Goal: Transaction & Acquisition: Book appointment/travel/reservation

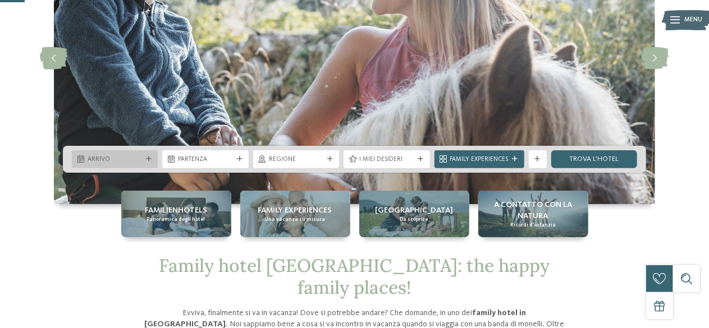
click at [140, 164] on div "Arrivo" at bounding box center [115, 159] width 86 height 18
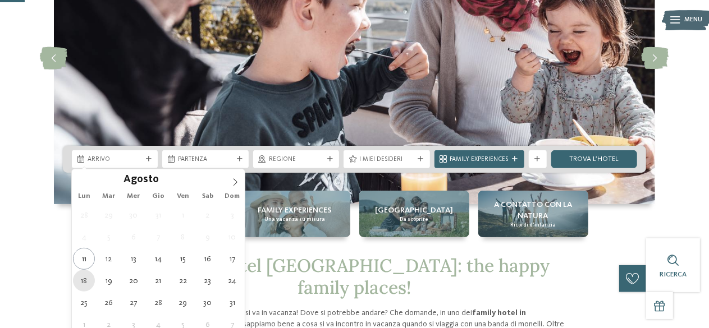
type div "18.08.2025"
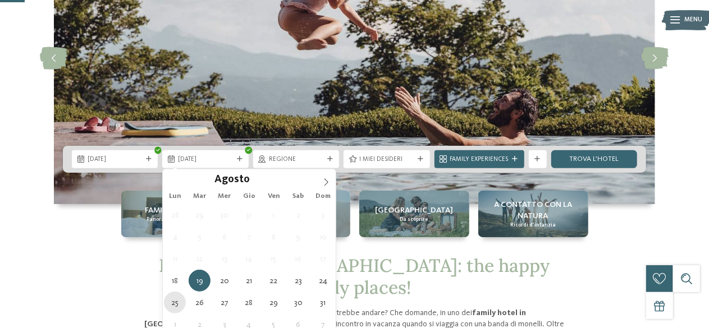
type div "25.08.2025"
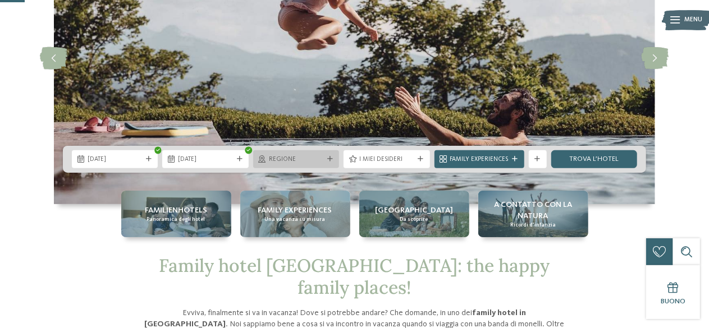
click at [317, 157] on span "Regione" at bounding box center [296, 159] width 54 height 9
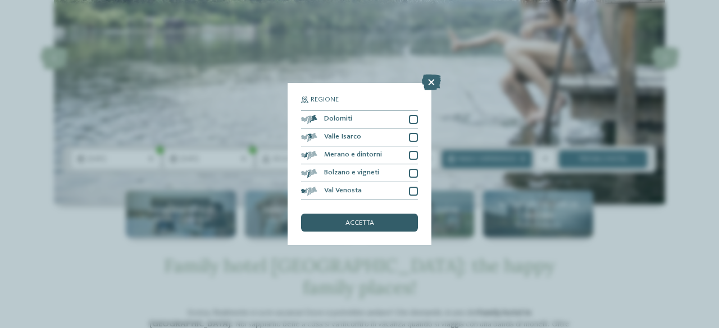
click at [390, 219] on div "accetta" at bounding box center [359, 223] width 117 height 18
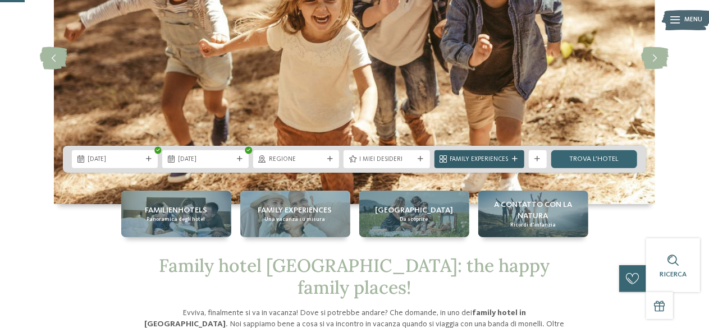
click at [491, 161] on span "Family Experiences" at bounding box center [479, 159] width 58 height 9
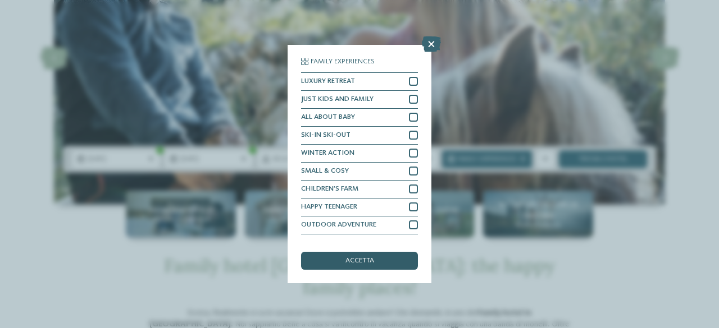
click at [363, 258] on span "accetta" at bounding box center [359, 261] width 29 height 7
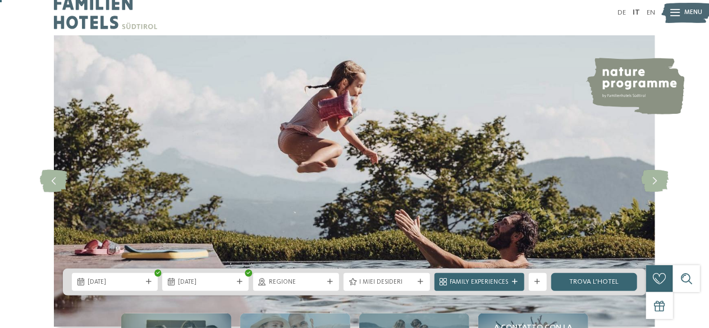
scroll to position [116, 0]
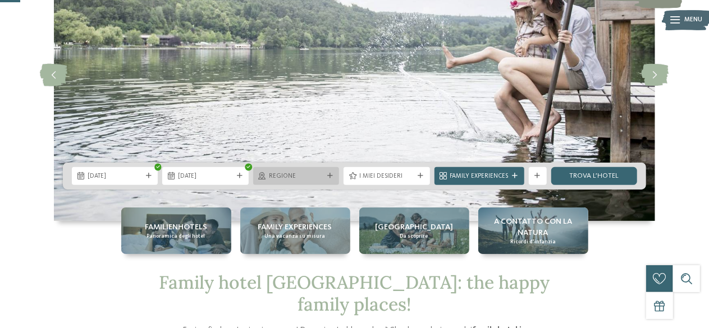
click at [332, 177] on icon at bounding box center [330, 176] width 6 height 6
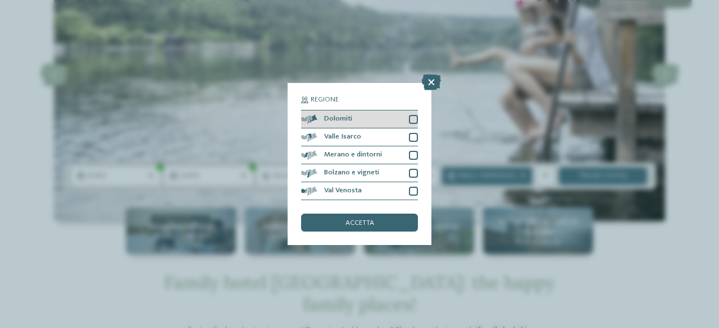
click at [415, 122] on div at bounding box center [413, 119] width 9 height 9
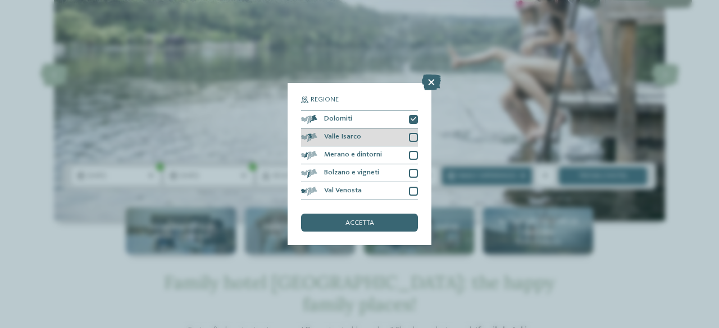
click at [416, 134] on div at bounding box center [413, 137] width 9 height 9
click at [415, 156] on div at bounding box center [413, 155] width 9 height 9
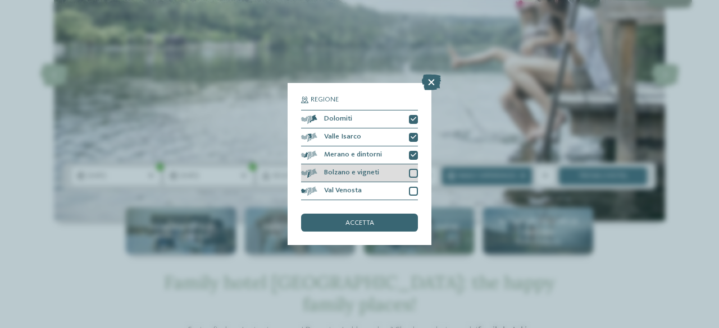
click at [415, 172] on div at bounding box center [413, 173] width 9 height 9
click at [415, 188] on div at bounding box center [413, 191] width 9 height 9
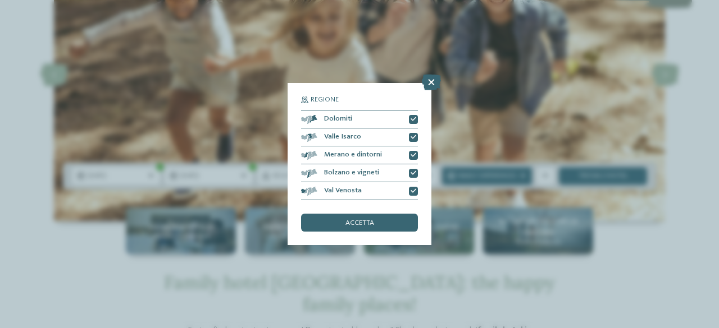
click at [354, 233] on div "Regione Dolomiti Valle Isarco" at bounding box center [359, 164] width 144 height 163
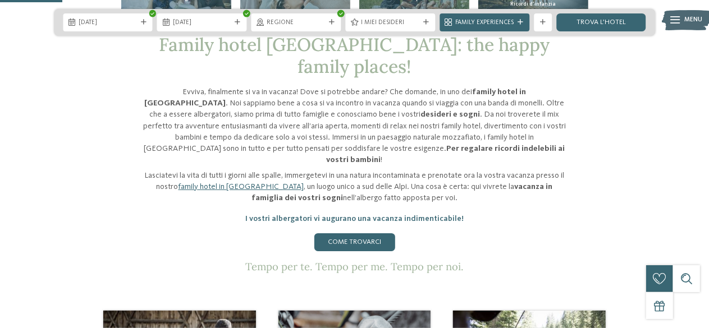
scroll to position [360, 0]
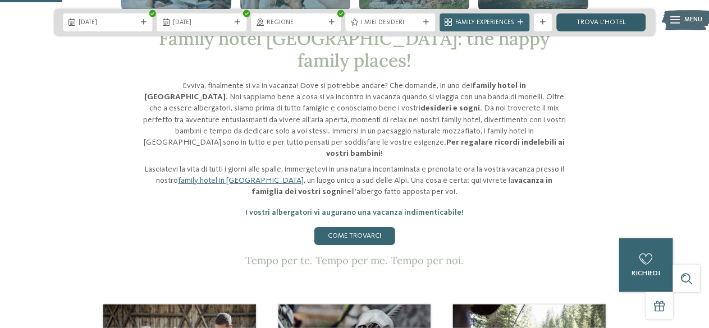
click at [602, 28] on link "trova l’hotel" at bounding box center [601, 22] width 90 height 18
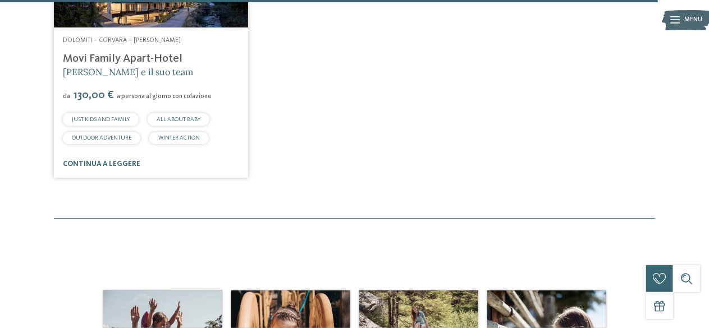
scroll to position [2731, 0]
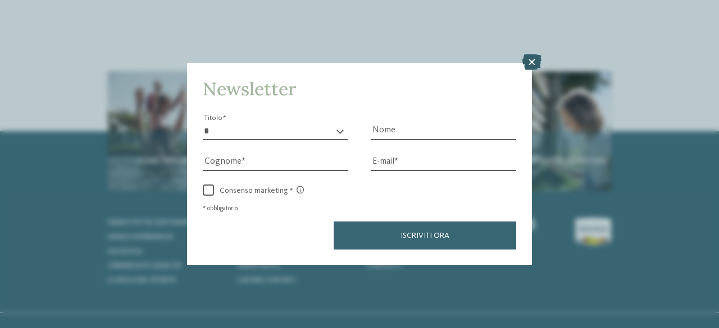
click at [536, 67] on icon at bounding box center [531, 62] width 19 height 16
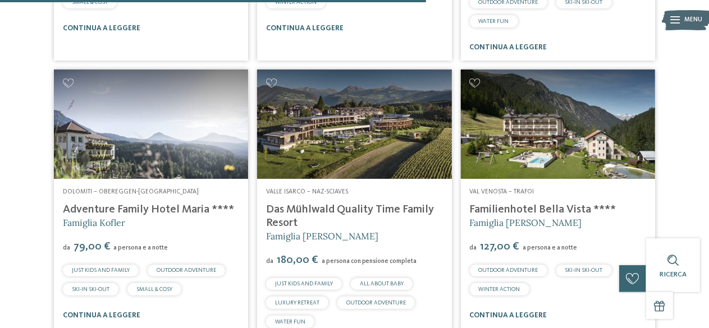
scroll to position [1731, 0]
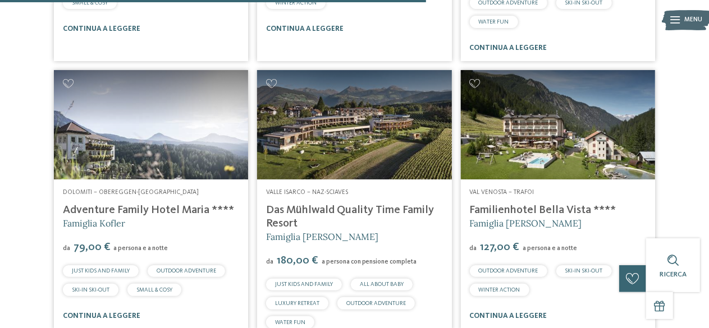
click at [377, 205] on link "Das Mühlwald Quality Time Family Resort" at bounding box center [350, 217] width 168 height 25
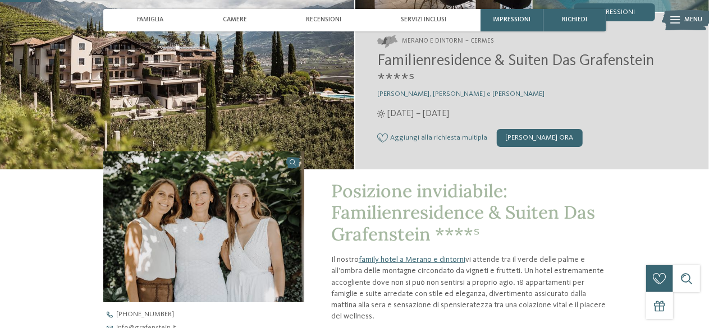
scroll to position [165, 0]
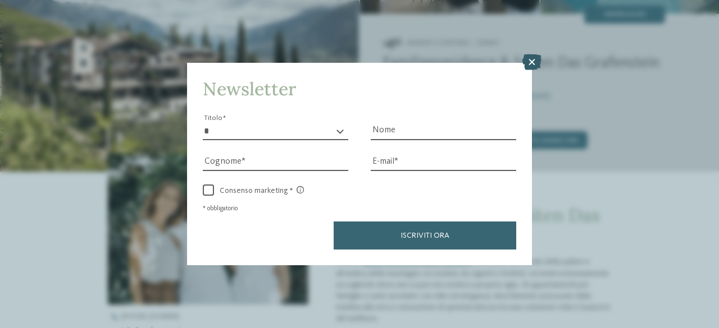
click at [531, 61] on icon at bounding box center [531, 62] width 19 height 16
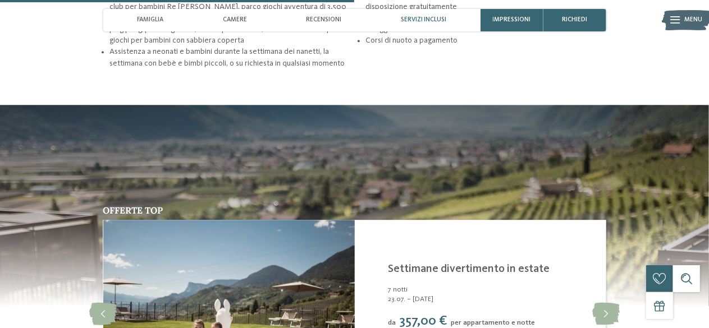
scroll to position [1420, 0]
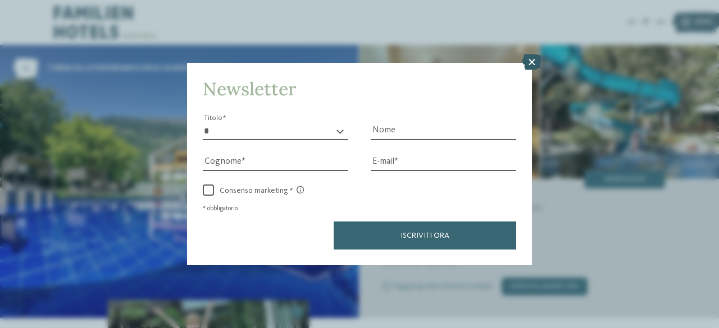
click at [529, 57] on icon at bounding box center [531, 62] width 19 height 16
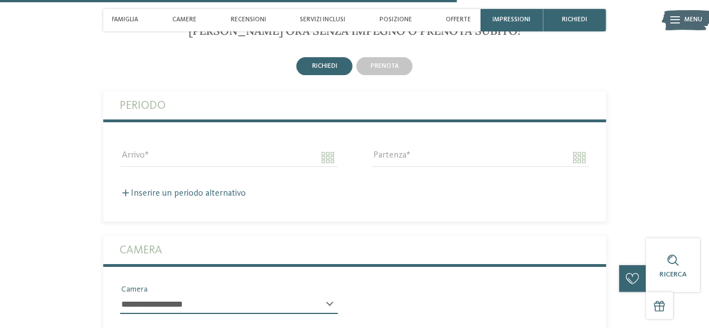
scroll to position [1847, 0]
click at [391, 60] on div "prenota" at bounding box center [384, 67] width 56 height 18
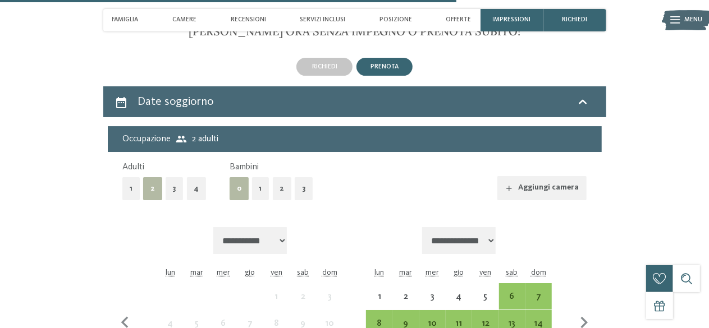
click at [129, 180] on button "1" at bounding box center [130, 188] width 17 height 23
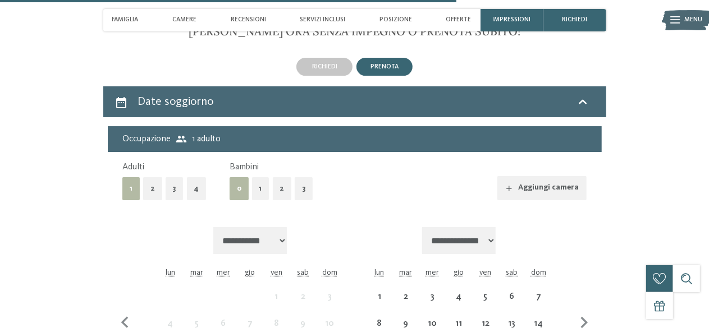
click at [262, 185] on button "1" at bounding box center [260, 188] width 17 height 23
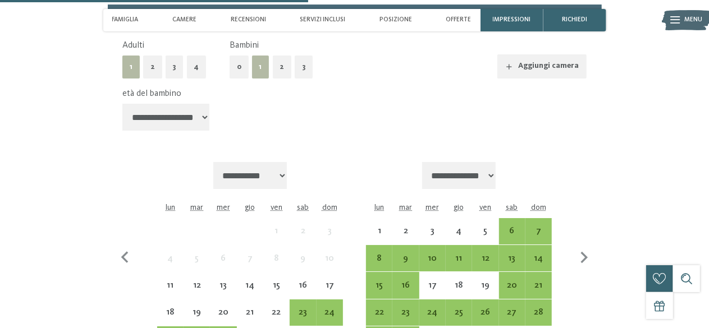
scroll to position [1969, 0]
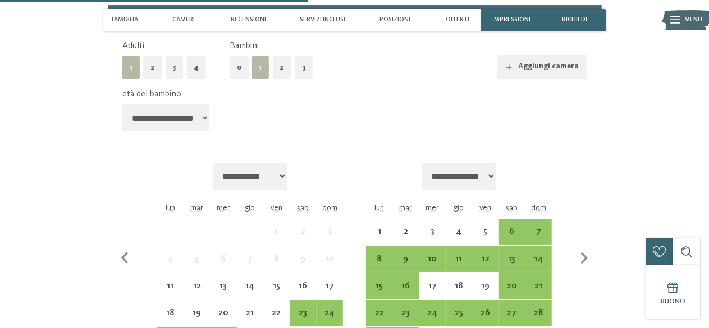
click at [196, 110] on select "**********" at bounding box center [166, 117] width 88 height 27
select select "*"
click at [122, 104] on select "**********" at bounding box center [166, 117] width 88 height 27
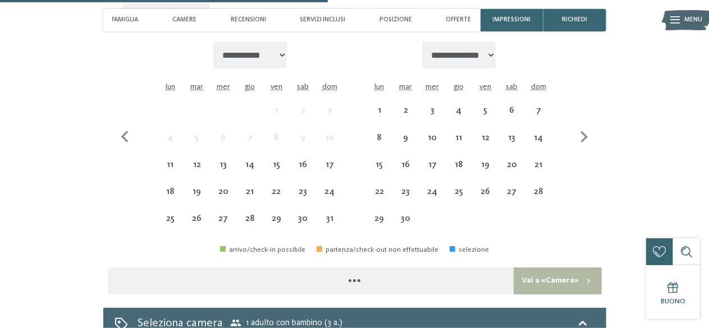
scroll to position [2091, 0]
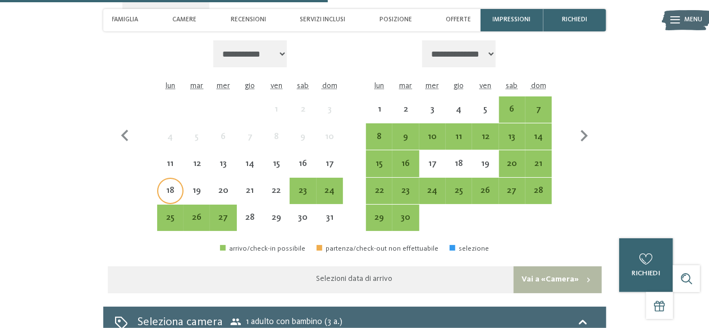
click at [175, 186] on div "18" at bounding box center [170, 198] width 24 height 24
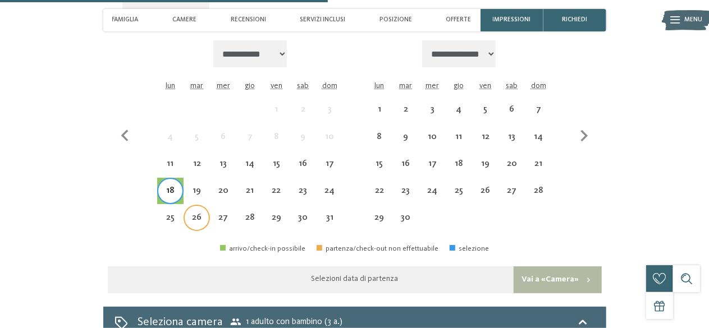
click at [190, 213] on div "26" at bounding box center [197, 225] width 24 height 24
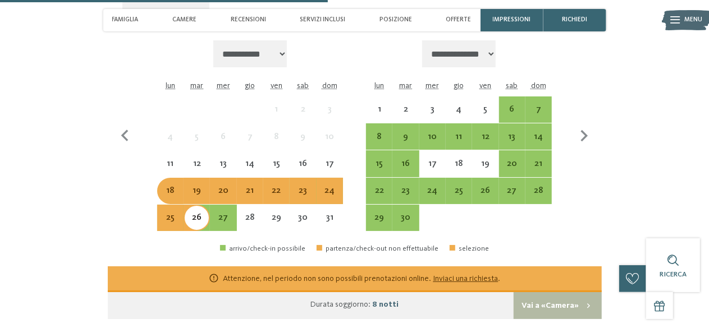
click at [461, 275] on link "Inviaci una richiesta" at bounding box center [465, 279] width 65 height 8
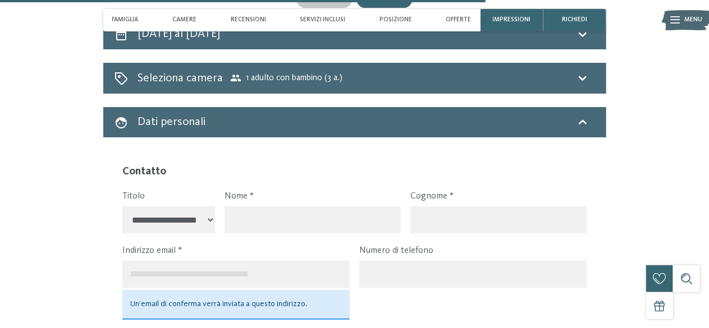
scroll to position [1909, 0]
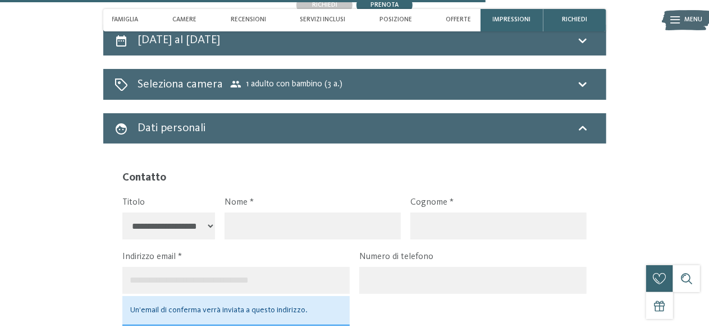
click at [245, 213] on input "text" at bounding box center [313, 226] width 176 height 27
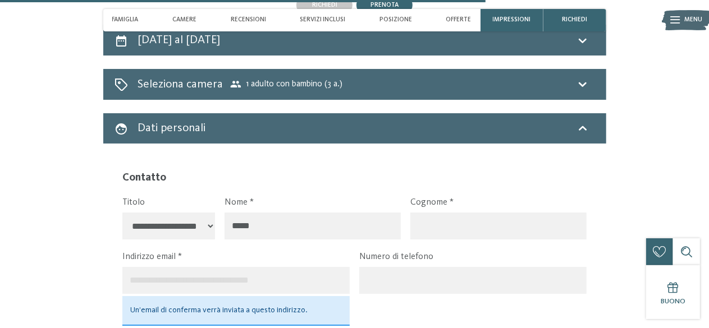
type input "*****"
click at [452, 214] on input "text" at bounding box center [498, 226] width 176 height 27
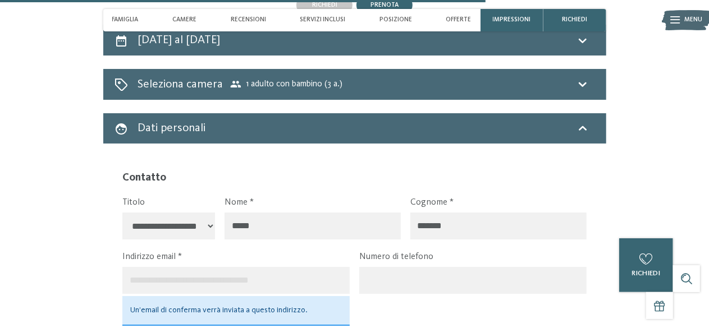
type input "*******"
click at [243, 268] on input "email" at bounding box center [235, 280] width 227 height 27
type input "**********"
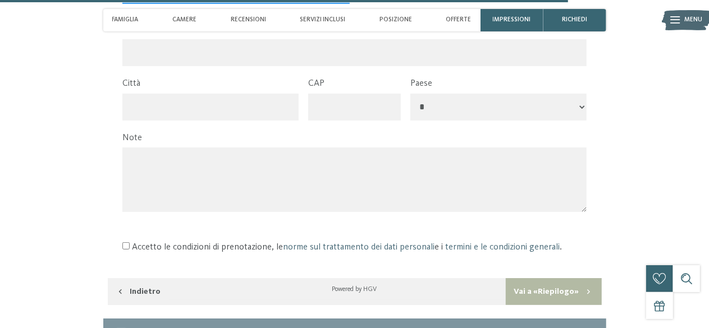
scroll to position [2232, 0]
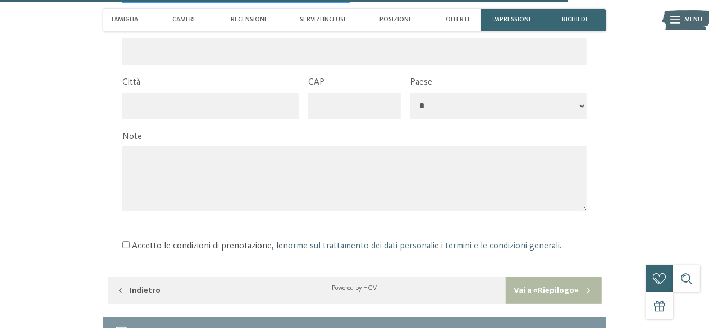
click at [296, 177] on textarea at bounding box center [354, 179] width 464 height 65
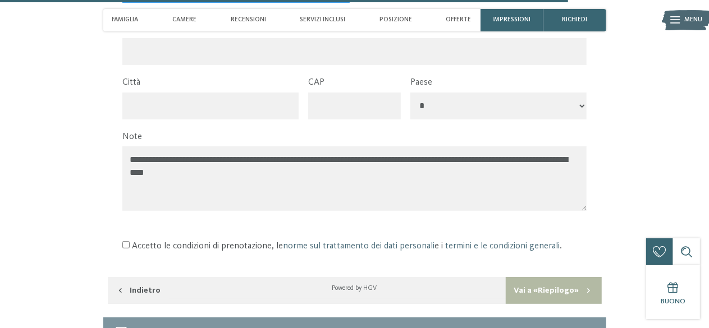
click at [179, 149] on textarea "**********" at bounding box center [354, 179] width 464 height 65
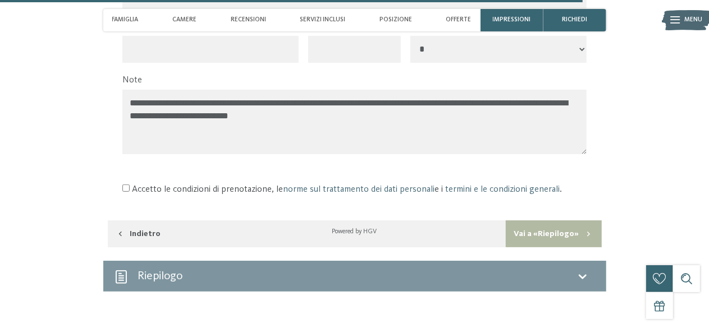
scroll to position [2290, 0]
click at [400, 90] on textarea "**********" at bounding box center [354, 121] width 464 height 65
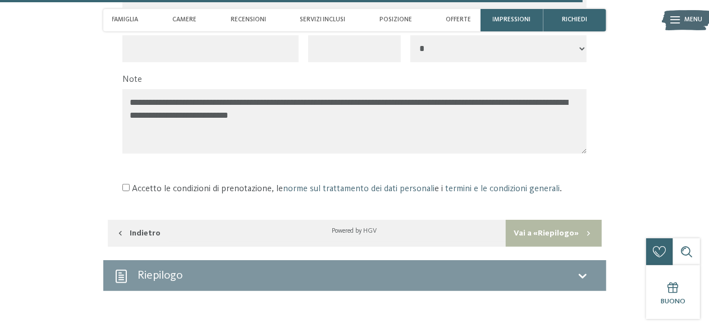
click at [396, 112] on textarea "**********" at bounding box center [354, 121] width 464 height 65
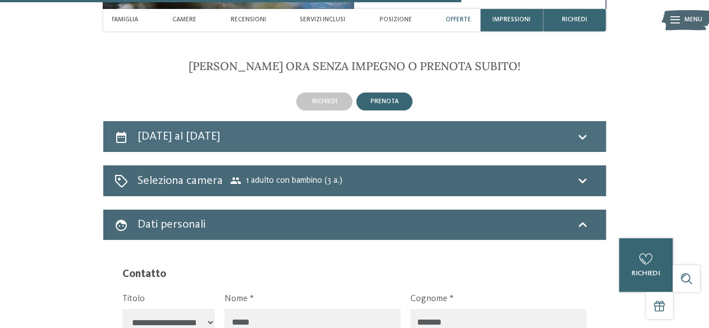
type textarea "**********"
click at [321, 129] on div "18 agosto al 26 agosto 2025" at bounding box center [355, 137] width 481 height 16
select select "*"
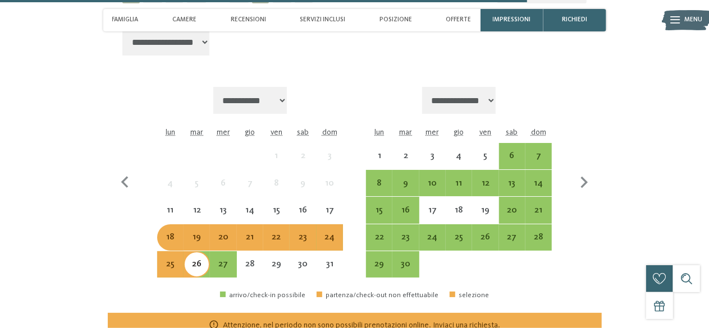
scroll to position [2046, 0]
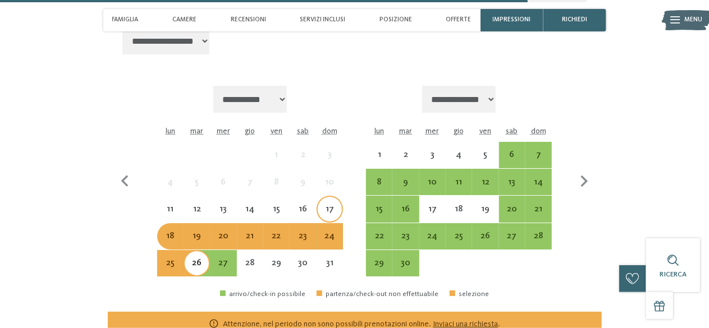
click at [336, 205] on div "17" at bounding box center [330, 217] width 24 height 24
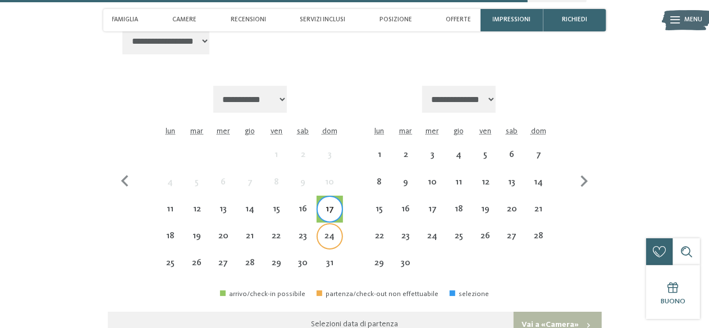
click at [336, 232] on div "24" at bounding box center [330, 244] width 24 height 24
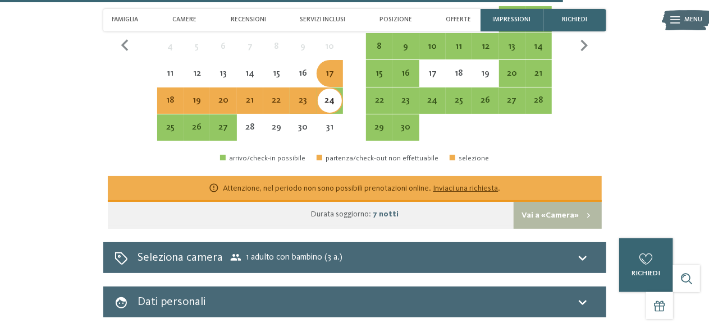
scroll to position [2181, 0]
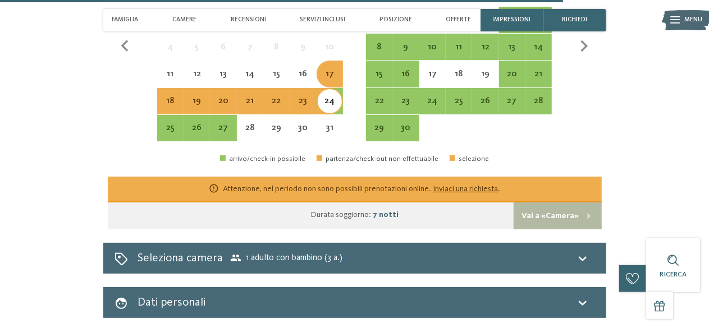
click at [495, 185] on link "Inviaci una richiesta" at bounding box center [465, 189] width 65 height 8
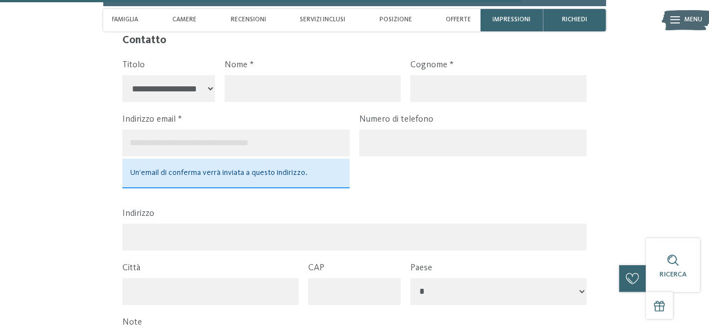
scroll to position [2047, 0]
click at [305, 75] on input "text" at bounding box center [313, 88] width 176 height 27
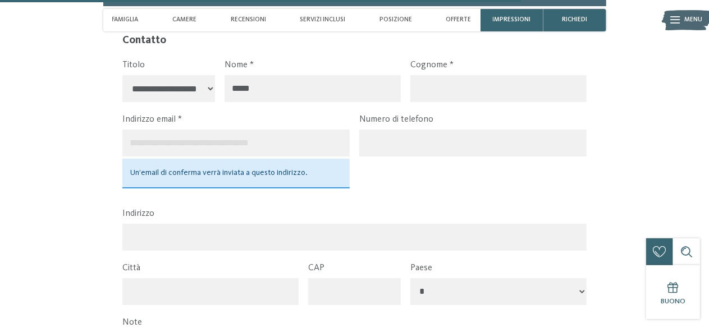
type input "*****"
click at [438, 86] on input "text" at bounding box center [498, 88] width 176 height 27
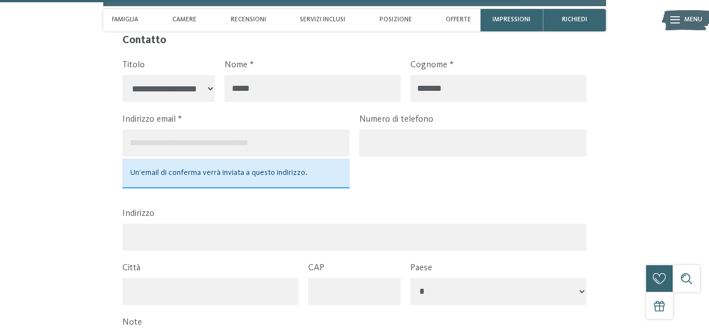
type input "*******"
click at [182, 130] on input "email" at bounding box center [235, 143] width 227 height 27
type input "**********"
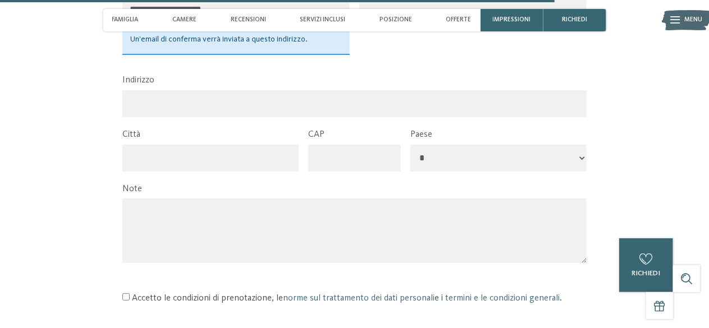
scroll to position [2277, 0]
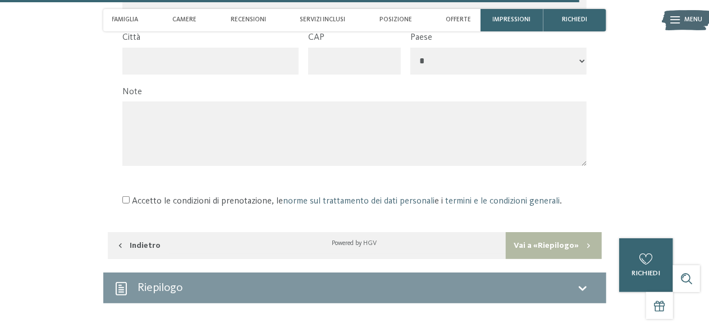
click at [217, 159] on div "Note" at bounding box center [354, 128] width 464 height 85
click at [194, 130] on textarea at bounding box center [354, 134] width 464 height 65
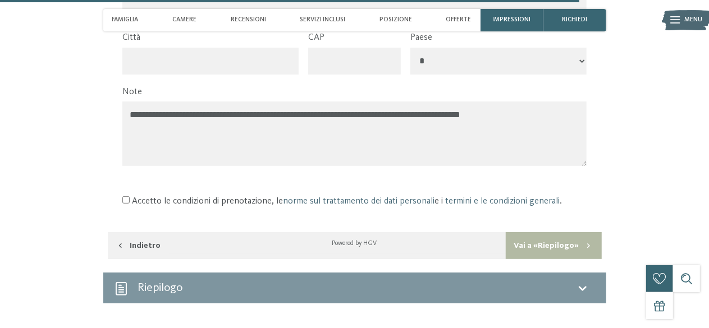
click at [423, 104] on textarea "**********" at bounding box center [354, 134] width 464 height 65
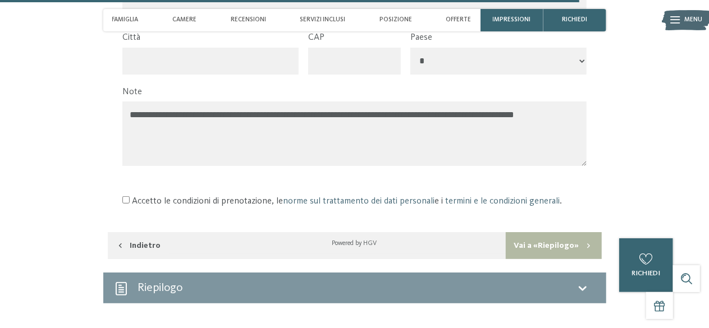
click at [559, 106] on textarea "**********" at bounding box center [354, 134] width 464 height 65
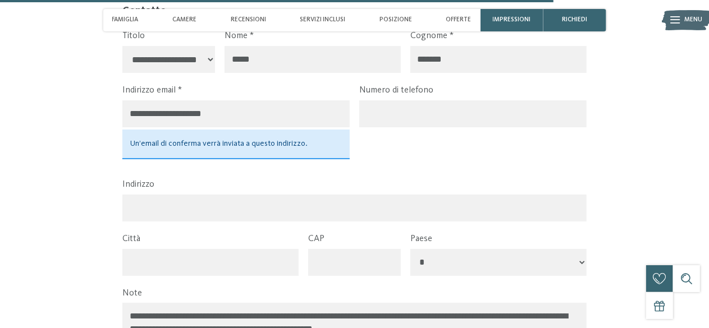
scroll to position [2175, 0]
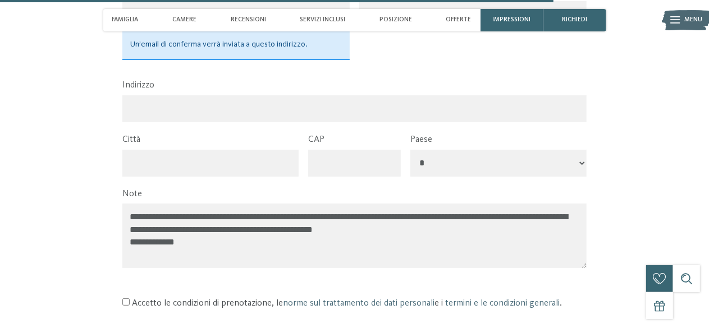
click at [211, 216] on textarea "**********" at bounding box center [354, 236] width 464 height 65
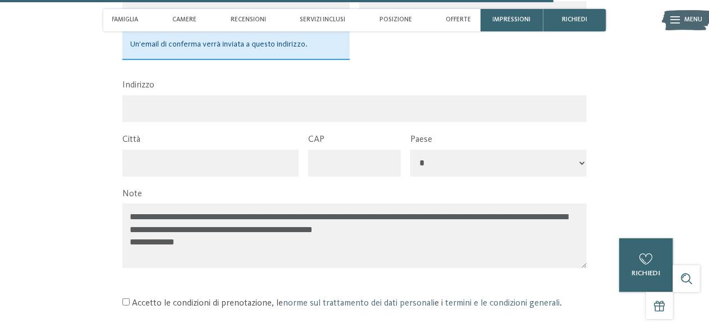
click at [478, 219] on textarea "**********" at bounding box center [354, 236] width 464 height 65
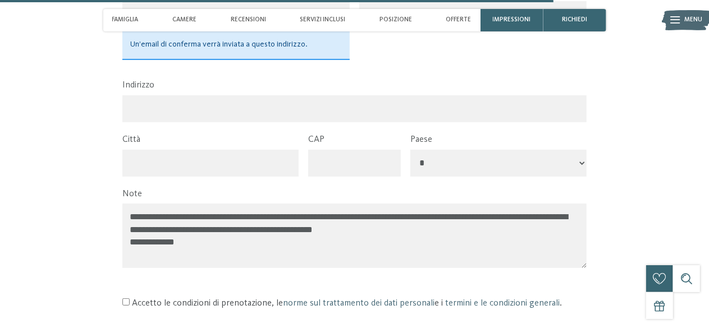
click at [541, 207] on textarea "**********" at bounding box center [354, 236] width 464 height 65
click at [135, 217] on textarea "**********" at bounding box center [354, 236] width 464 height 65
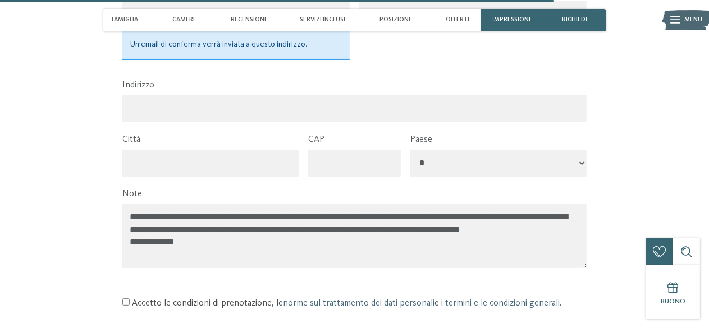
click at [232, 217] on textarea "**********" at bounding box center [354, 236] width 464 height 65
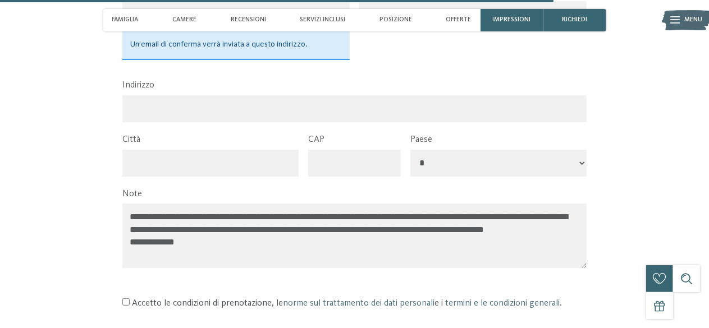
click at [280, 228] on textarea "**********" at bounding box center [354, 236] width 464 height 65
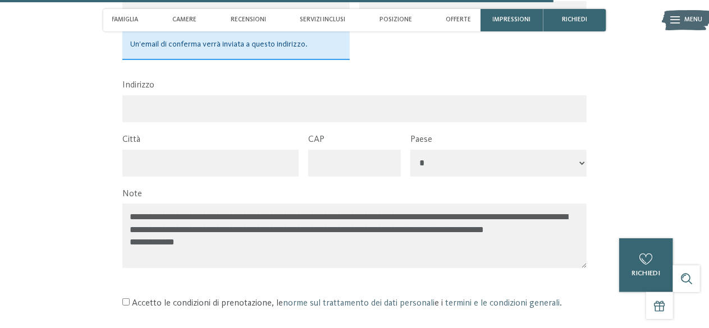
scroll to position [2304, 0]
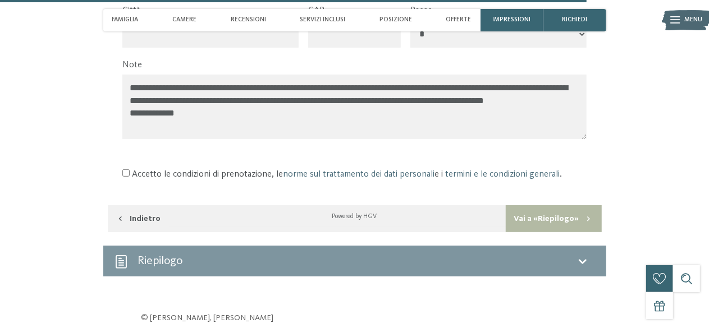
type textarea "**********"
click at [535, 208] on button "Vai a «Riepilogo»" at bounding box center [553, 218] width 95 height 27
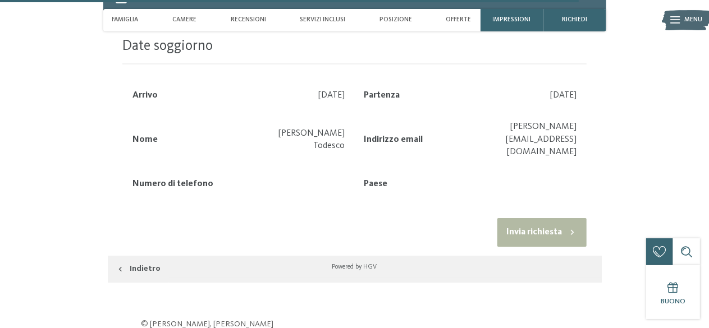
scroll to position [2080, 0]
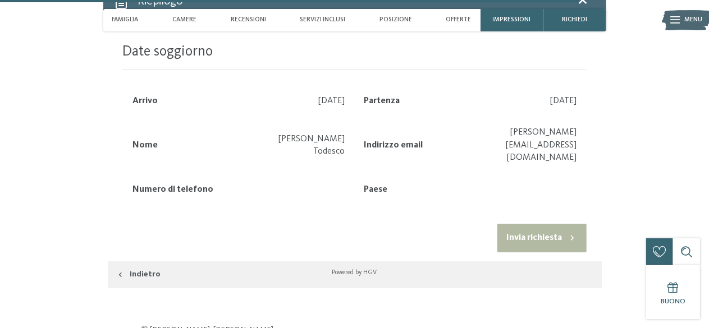
click at [528, 224] on button "Invia richiesta" at bounding box center [541, 238] width 89 height 29
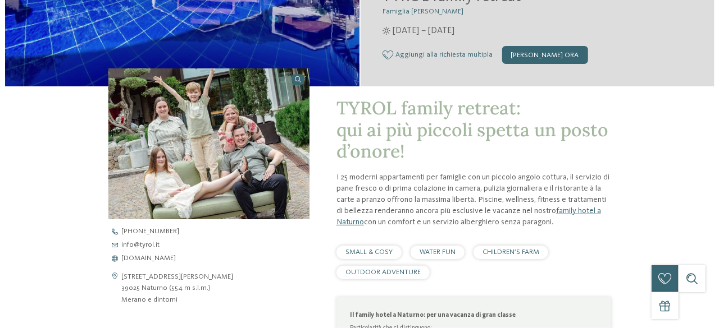
scroll to position [0, 0]
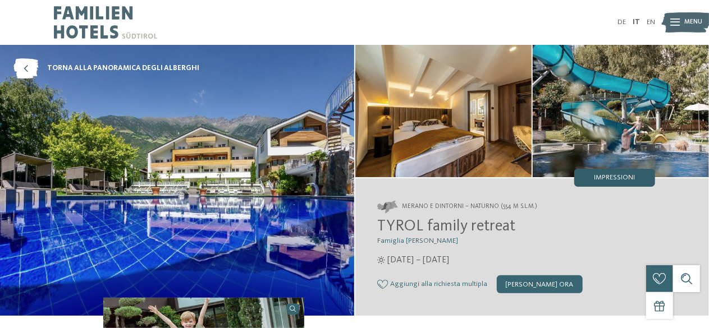
click at [624, 177] on span "Impressioni" at bounding box center [614, 178] width 41 height 7
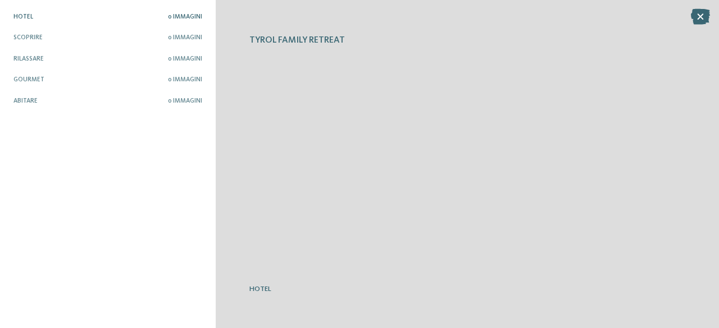
click at [144, 180] on div "Hotel 0 Immagini Scoprire 0 Immagini Rilassare" at bounding box center [107, 163] width 189 height 301
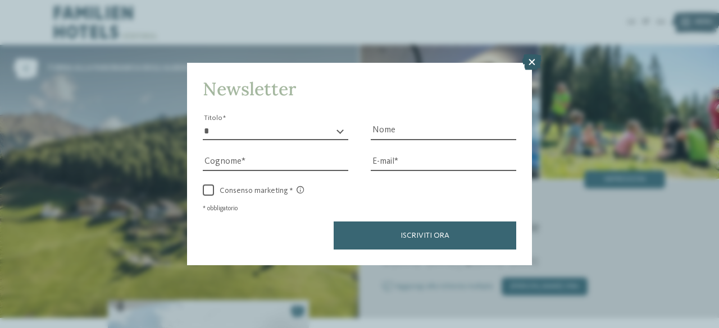
click at [529, 61] on icon at bounding box center [531, 62] width 19 height 16
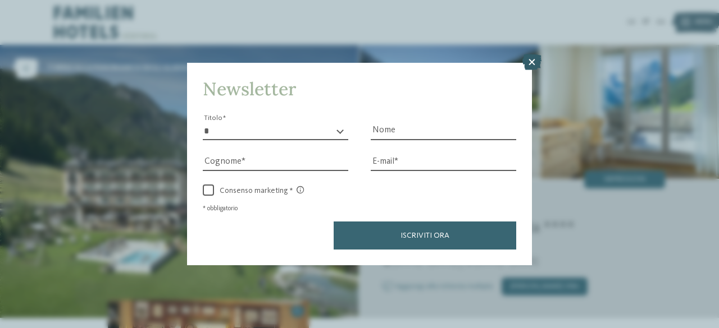
click at [530, 57] on icon at bounding box center [531, 62] width 19 height 16
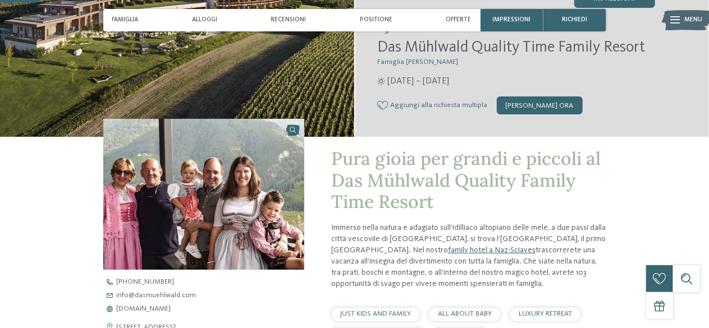
scroll to position [179, 0]
click at [491, 249] on link "family hotel a Naz-Sciaves" at bounding box center [492, 251] width 88 height 8
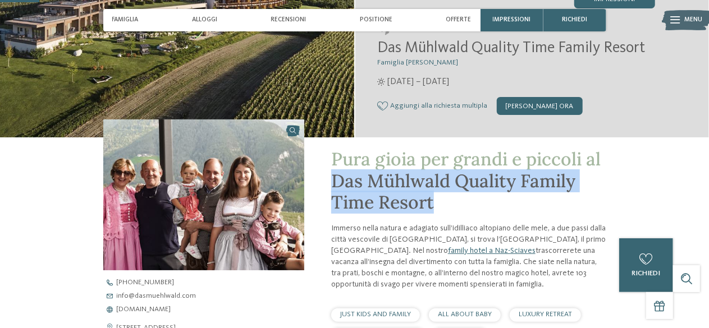
drag, startPoint x: 335, startPoint y: 184, endPoint x: 448, endPoint y: 204, distance: 114.7
click at [448, 204] on h1 "Pura gioia per grandi e piccoli al Das Mühlwald Quality Family Time Resort" at bounding box center [468, 181] width 275 height 65
copy span "Das Mühlwald Quality Family Time Resort"
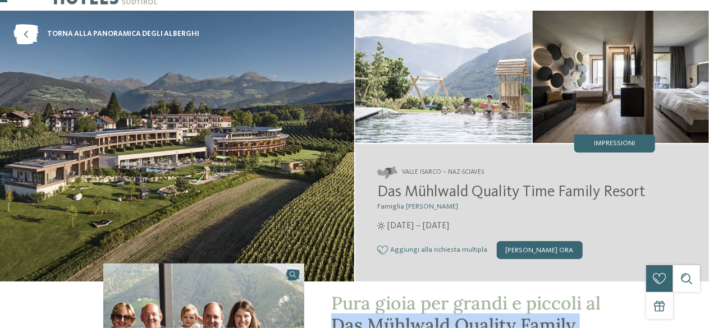
scroll to position [34, 0]
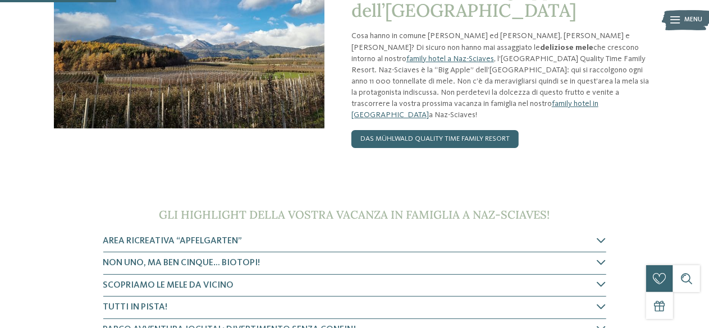
scroll to position [173, 0]
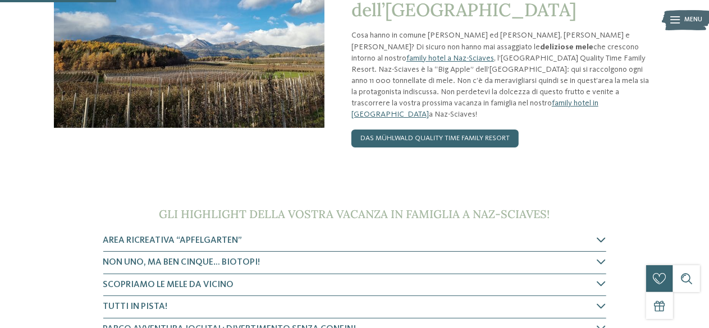
click at [605, 239] on icon at bounding box center [601, 240] width 9 height 9
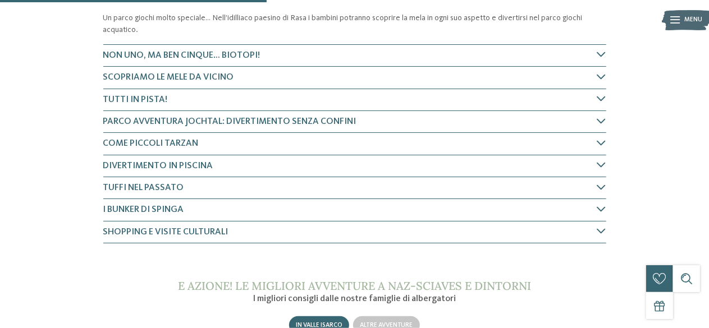
scroll to position [421, 0]
click at [602, 121] on icon at bounding box center [601, 121] width 9 height 9
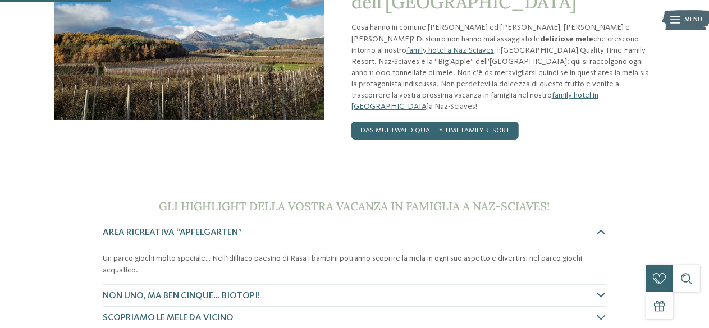
scroll to position [0, 0]
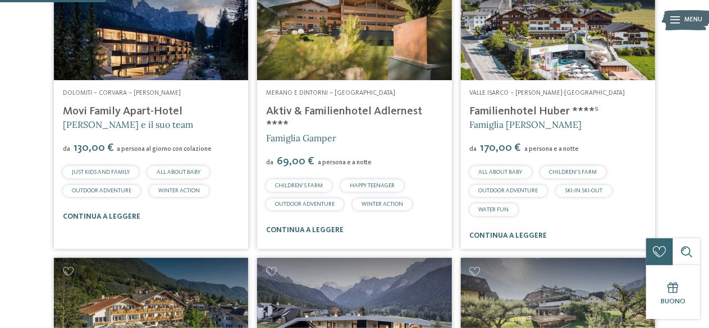
scroll to position [253, 0]
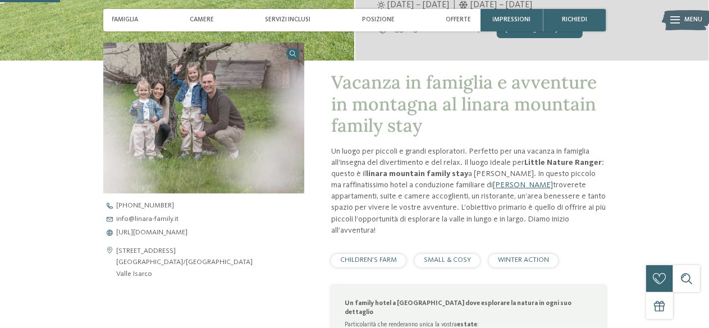
scroll to position [266, 0]
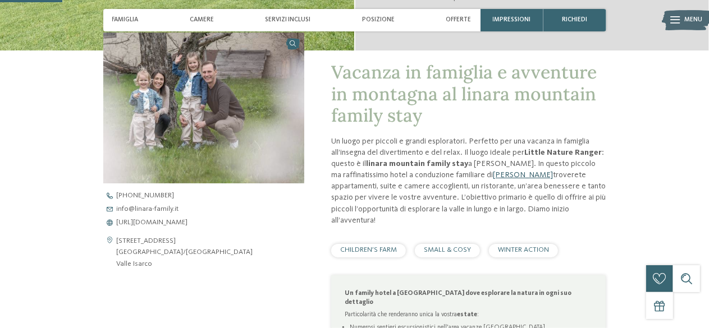
click at [495, 174] on link "[PERSON_NAME]" at bounding box center [523, 175] width 60 height 8
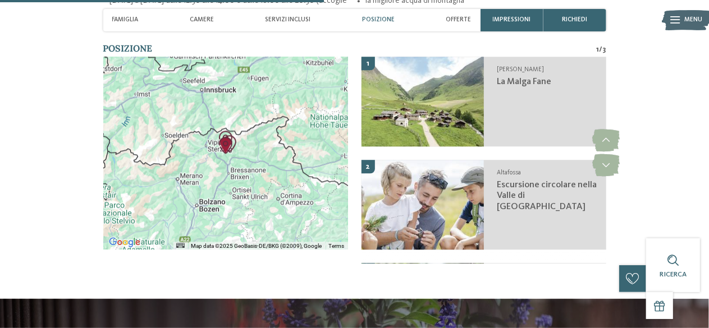
scroll to position [1381, 0]
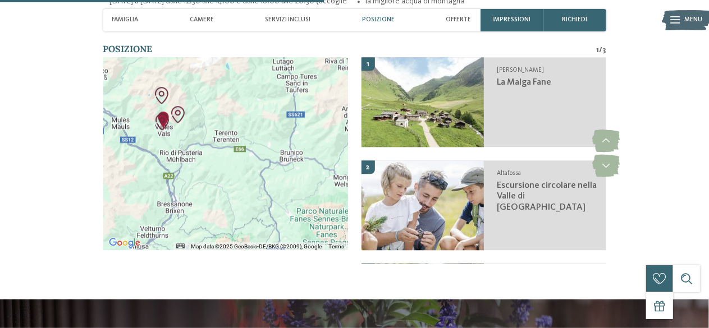
drag, startPoint x: 305, startPoint y: 111, endPoint x: 209, endPoint y: 116, distance: 96.7
click at [209, 116] on div at bounding box center [225, 153] width 245 height 193
click at [208, 119] on div at bounding box center [225, 153] width 245 height 193
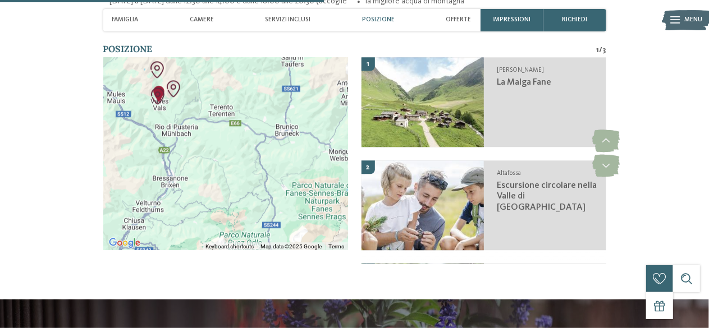
drag, startPoint x: 285, startPoint y: 173, endPoint x: 280, endPoint y: 148, distance: 26.4
click at [280, 148] on div at bounding box center [225, 153] width 245 height 193
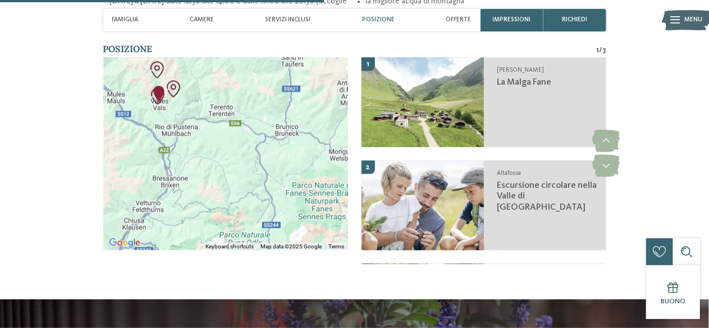
click at [683, 23] on img at bounding box center [686, 20] width 49 height 25
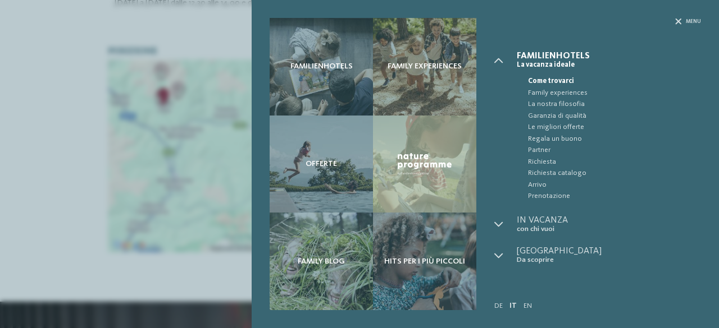
click at [58, 161] on div "Familienhotels Family experiences Offerte" at bounding box center [359, 164] width 719 height 328
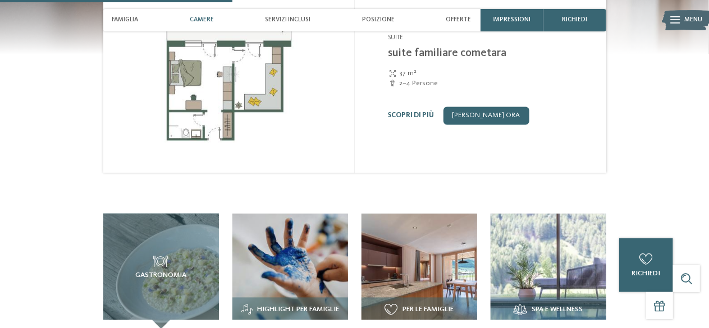
scroll to position [992, 0]
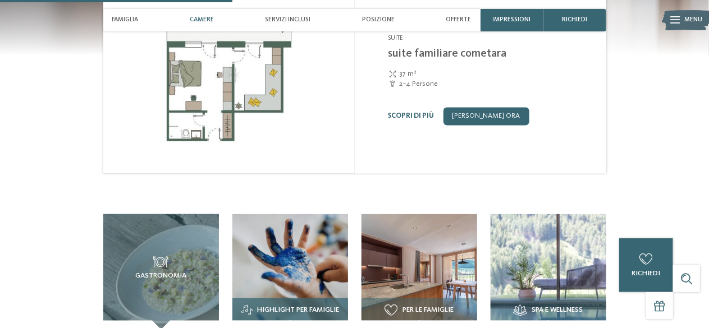
click at [280, 270] on img at bounding box center [290, 272] width 116 height 116
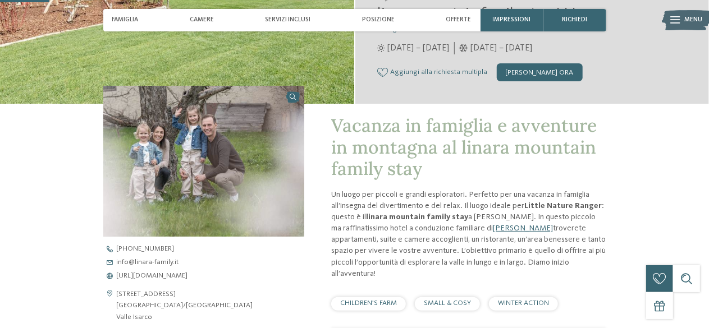
scroll to position [212, 0]
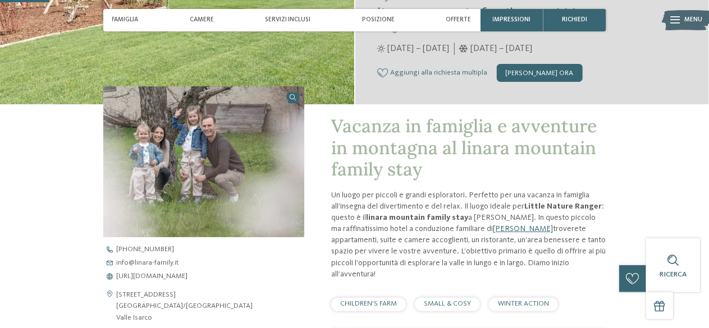
drag, startPoint x: 408, startPoint y: 164, endPoint x: 340, endPoint y: 233, distance: 96.8
click at [340, 233] on p "Un luogo per piccoli e grandi esploratori. Perfetto per una vacanza in famiglia…" at bounding box center [468, 235] width 275 height 90
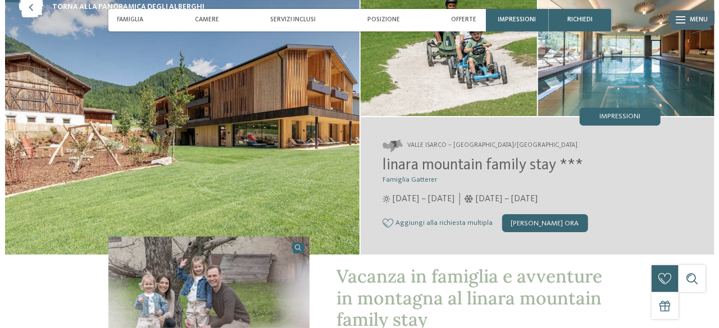
scroll to position [0, 0]
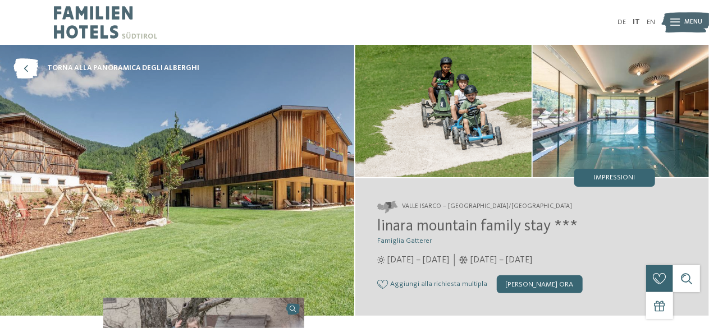
click at [466, 216] on div "Valle Isarco – Rio di Pusteria/Valles linara mountain family stay *** Famiglia …" at bounding box center [532, 248] width 354 height 138
click at [613, 175] on span "Impressioni" at bounding box center [614, 178] width 41 height 7
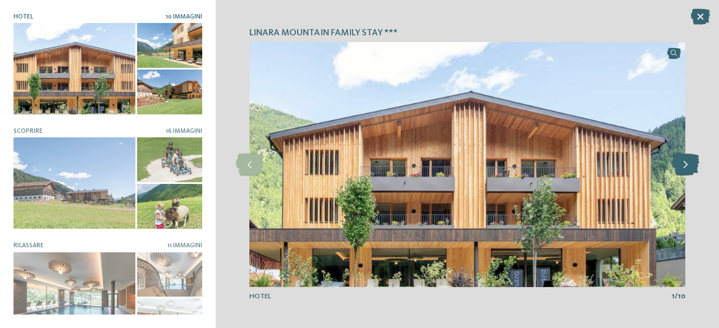
click at [689, 167] on icon at bounding box center [685, 165] width 28 height 22
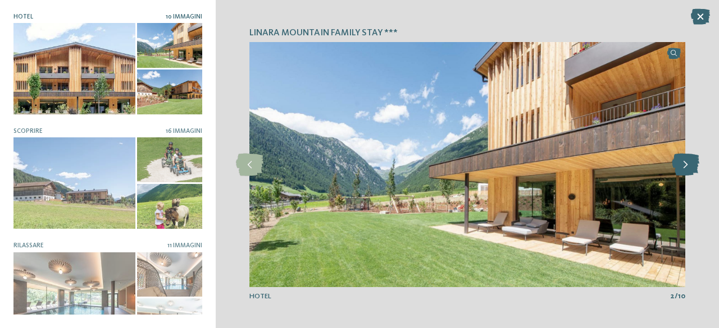
click at [689, 167] on icon at bounding box center [685, 165] width 28 height 22
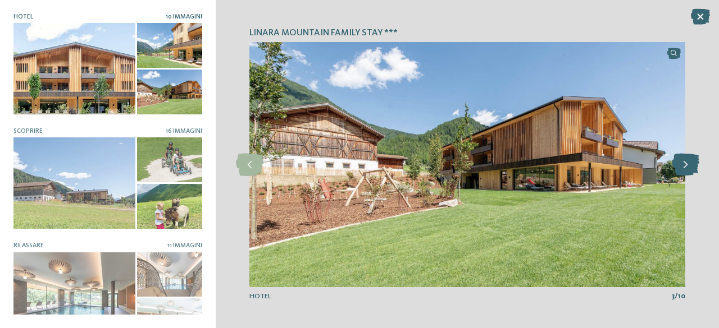
click at [689, 167] on icon at bounding box center [685, 165] width 28 height 22
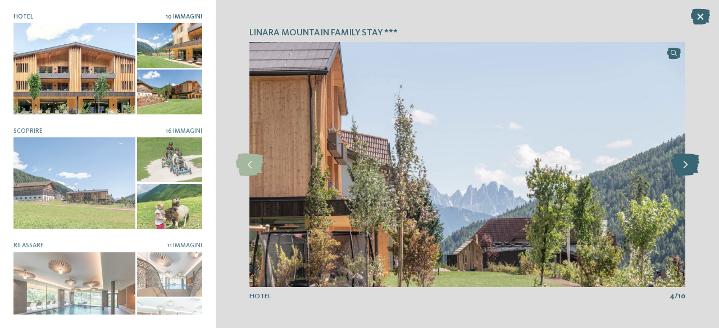
click at [689, 167] on icon at bounding box center [685, 165] width 28 height 22
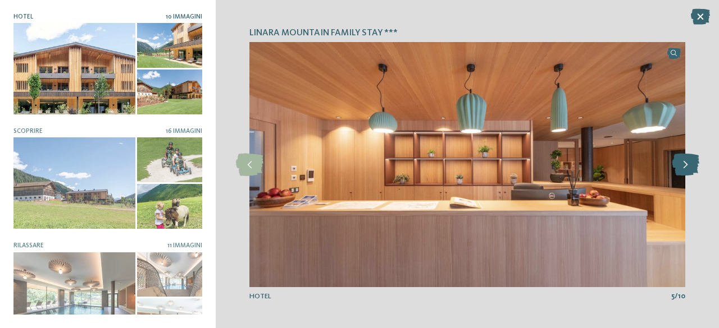
click at [689, 167] on icon at bounding box center [685, 165] width 28 height 22
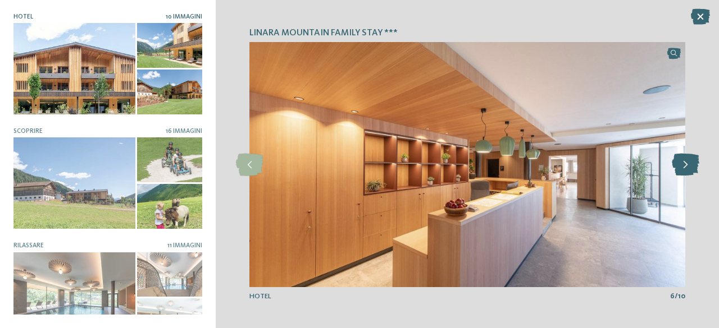
click at [689, 167] on icon at bounding box center [685, 165] width 28 height 22
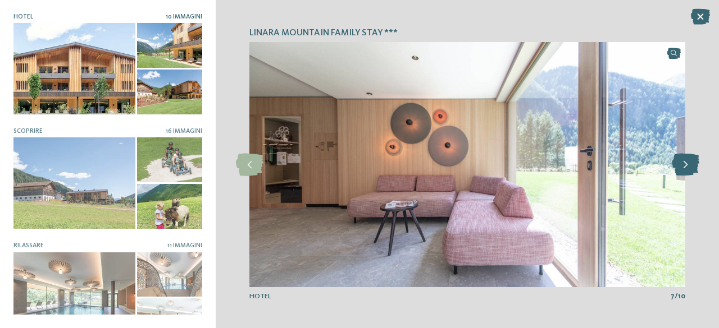
click at [689, 167] on icon at bounding box center [685, 165] width 28 height 22
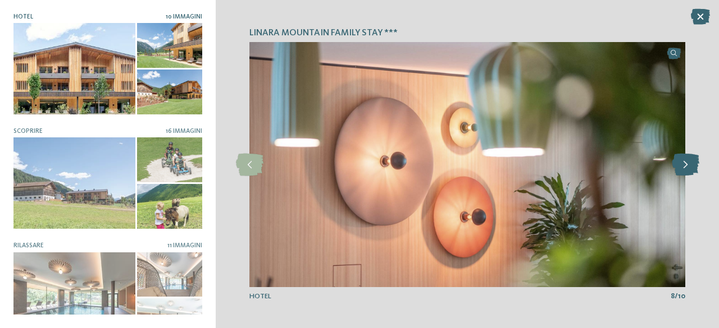
click at [689, 167] on icon at bounding box center [685, 165] width 28 height 22
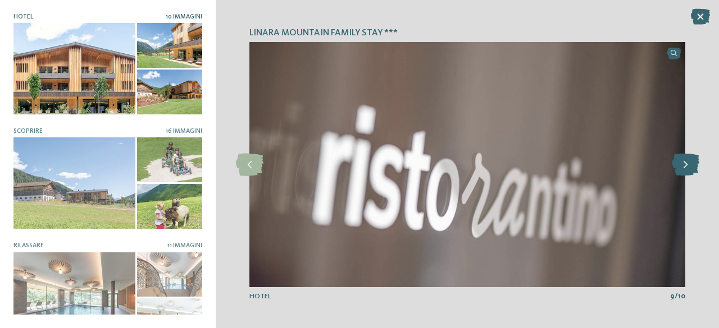
click at [689, 167] on icon at bounding box center [685, 165] width 28 height 22
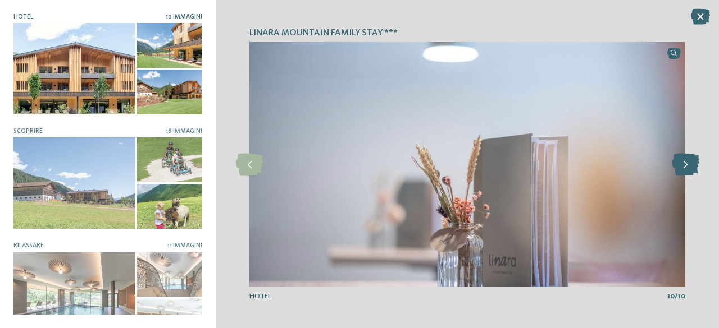
click at [689, 167] on icon at bounding box center [685, 165] width 28 height 22
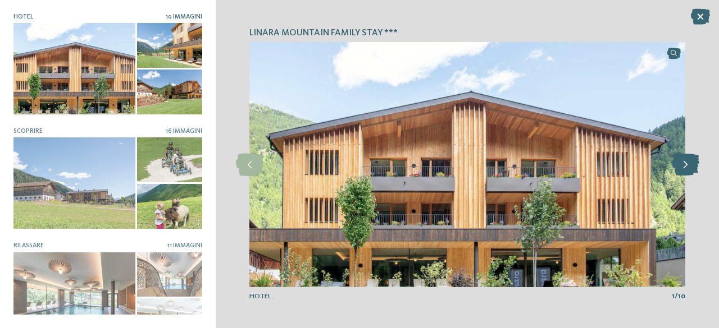
click at [689, 167] on icon at bounding box center [685, 165] width 28 height 22
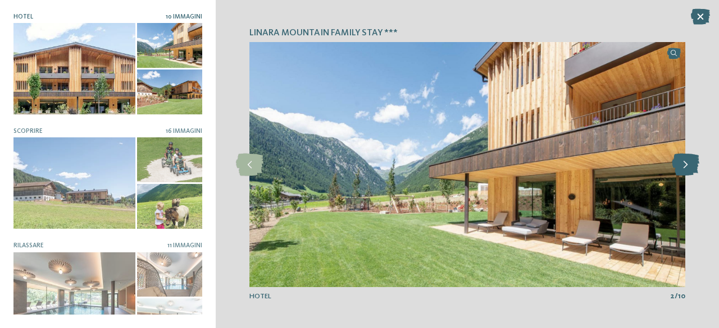
click at [689, 167] on icon at bounding box center [685, 165] width 28 height 22
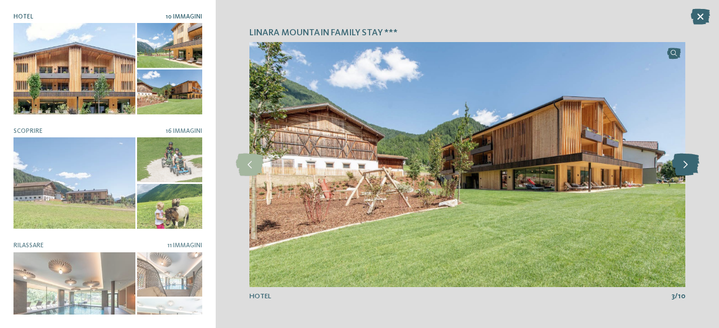
click at [689, 167] on icon at bounding box center [685, 165] width 28 height 22
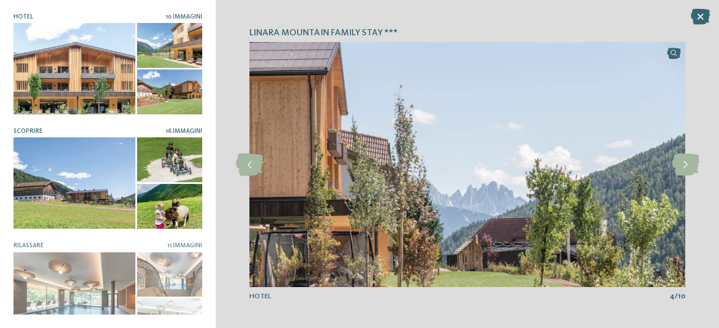
click at [50, 149] on div at bounding box center [74, 183] width 122 height 91
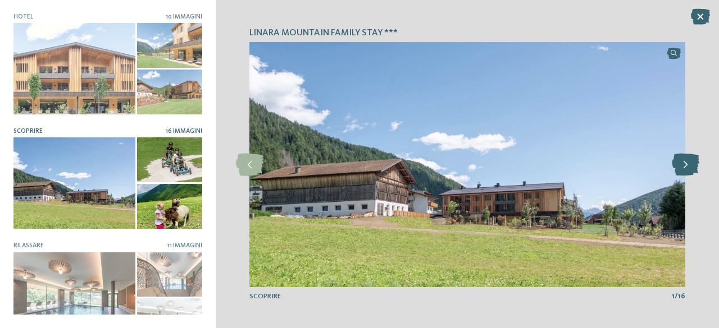
click at [680, 171] on icon at bounding box center [685, 165] width 28 height 22
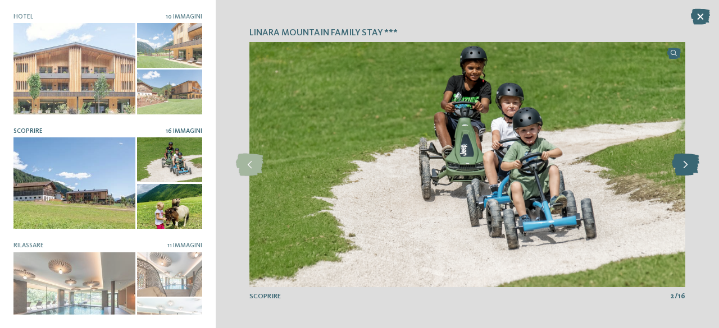
click at [680, 171] on icon at bounding box center [685, 165] width 28 height 22
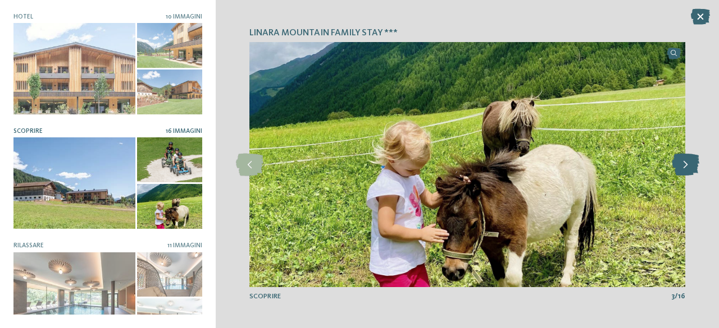
click at [680, 171] on icon at bounding box center [685, 165] width 28 height 22
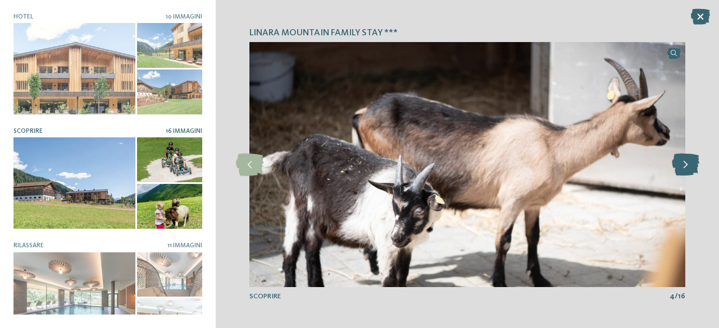
click at [680, 171] on icon at bounding box center [685, 165] width 28 height 22
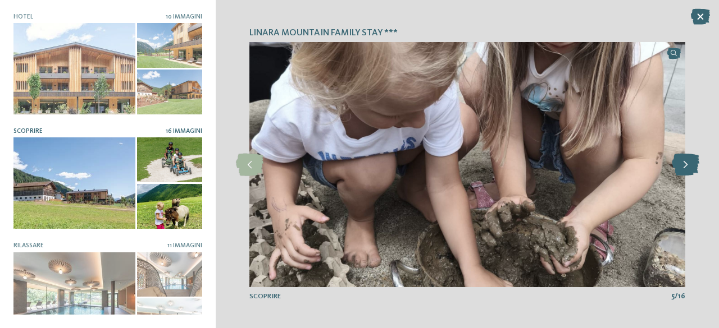
click at [680, 171] on icon at bounding box center [685, 165] width 28 height 22
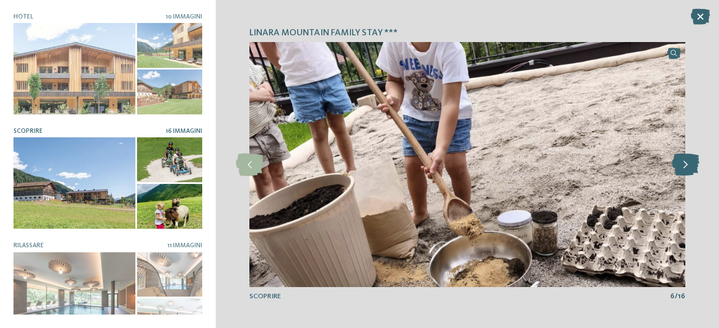
click at [680, 171] on icon at bounding box center [685, 165] width 28 height 22
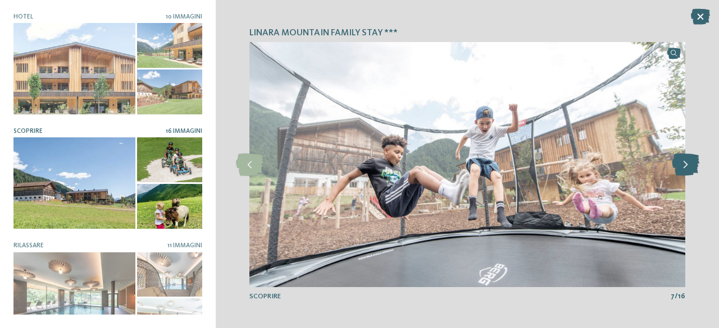
click at [680, 171] on icon at bounding box center [685, 165] width 28 height 22
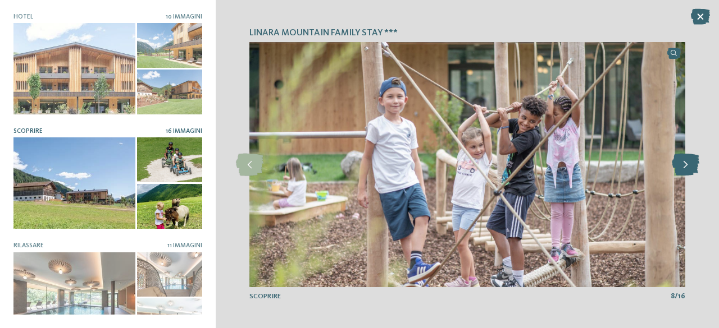
click at [680, 171] on icon at bounding box center [685, 165] width 28 height 22
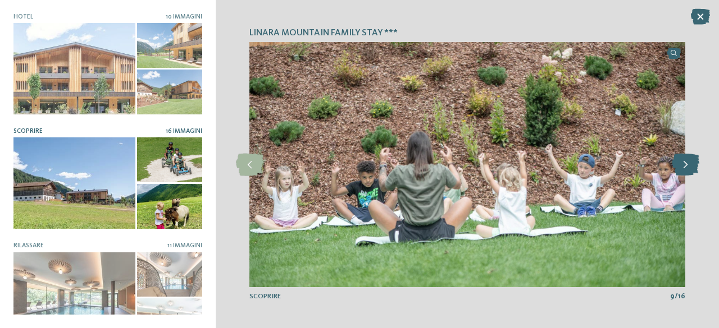
click at [680, 171] on icon at bounding box center [685, 165] width 28 height 22
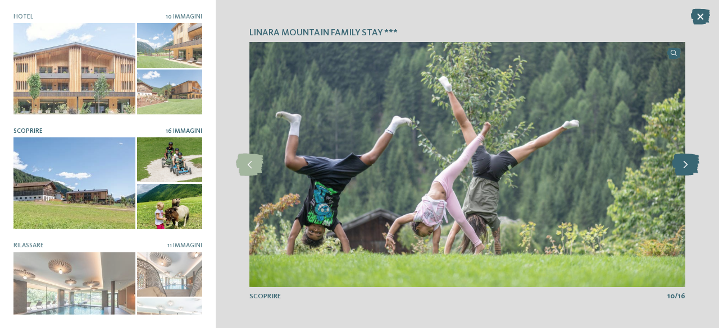
click at [680, 171] on icon at bounding box center [685, 165] width 28 height 22
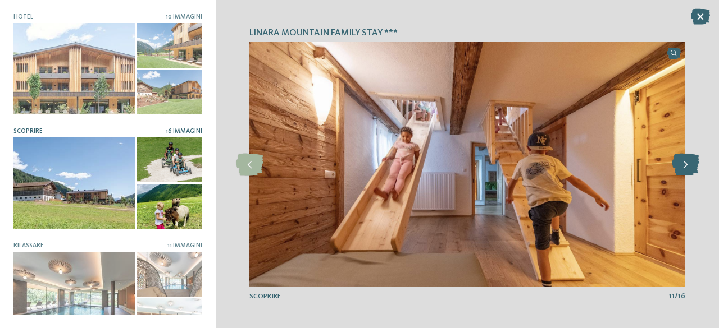
click at [680, 171] on icon at bounding box center [685, 165] width 28 height 22
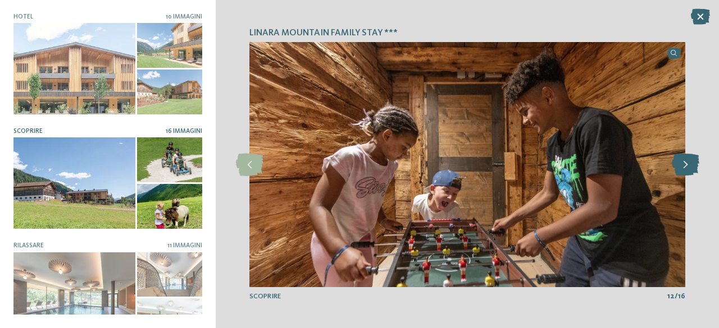
click at [680, 171] on icon at bounding box center [685, 165] width 28 height 22
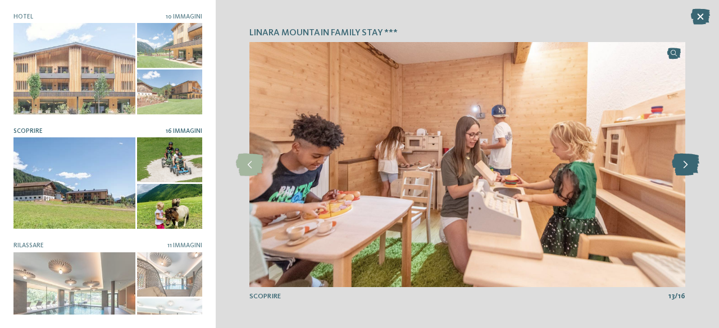
click at [680, 171] on icon at bounding box center [685, 165] width 28 height 22
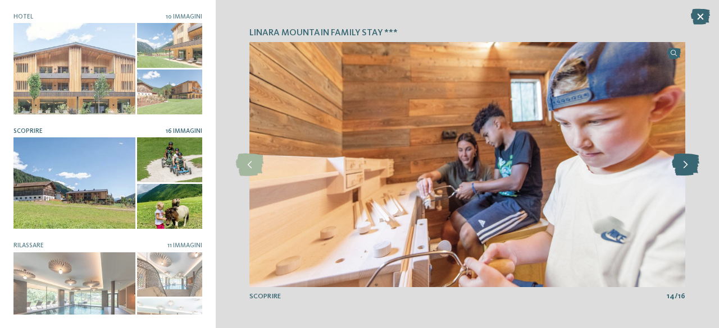
click at [680, 171] on icon at bounding box center [685, 165] width 28 height 22
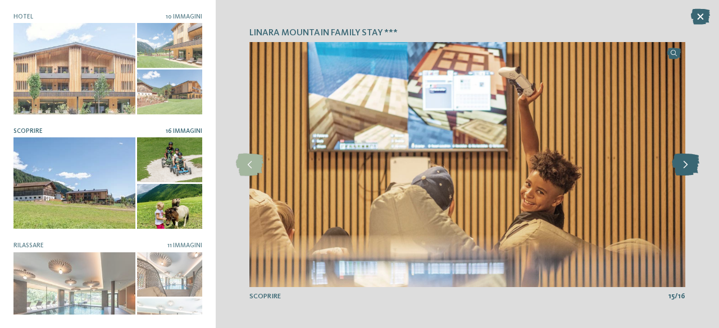
click at [680, 171] on icon at bounding box center [685, 165] width 28 height 22
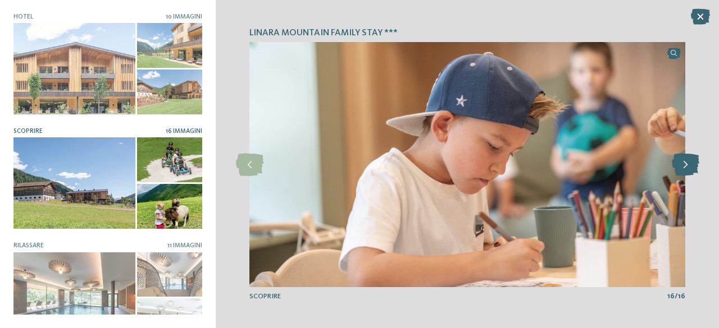
click at [680, 171] on icon at bounding box center [685, 165] width 28 height 22
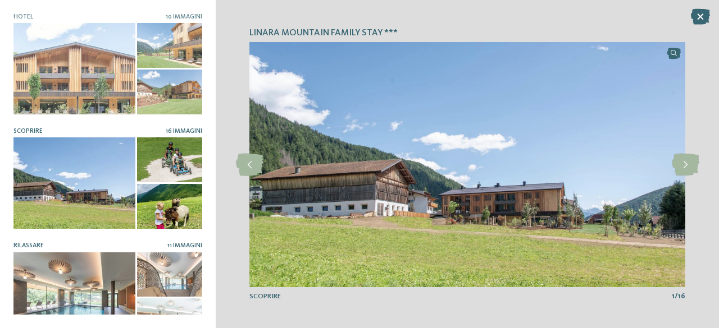
click at [54, 279] on div at bounding box center [74, 298] width 122 height 91
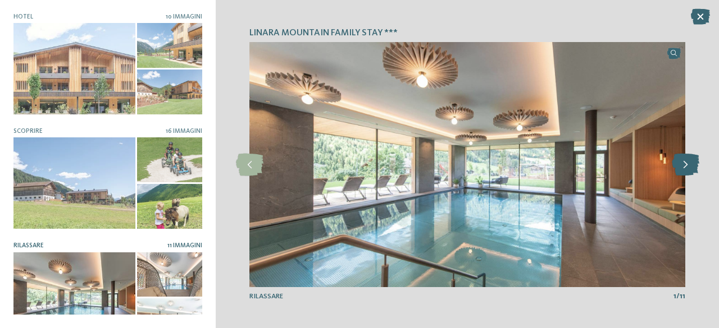
click at [684, 173] on icon at bounding box center [685, 165] width 28 height 22
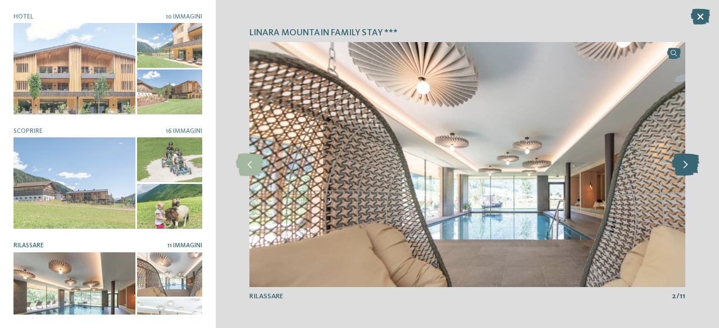
click at [684, 173] on icon at bounding box center [685, 165] width 28 height 22
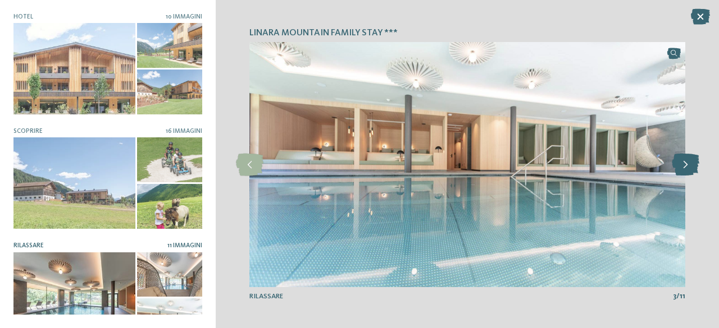
click at [684, 173] on icon at bounding box center [685, 165] width 28 height 22
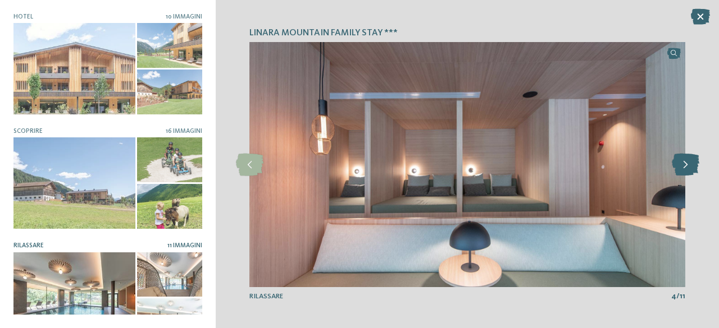
click at [684, 173] on icon at bounding box center [685, 165] width 28 height 22
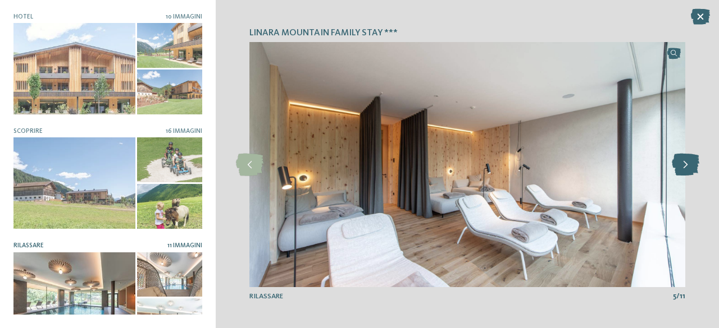
click at [684, 173] on icon at bounding box center [685, 165] width 28 height 22
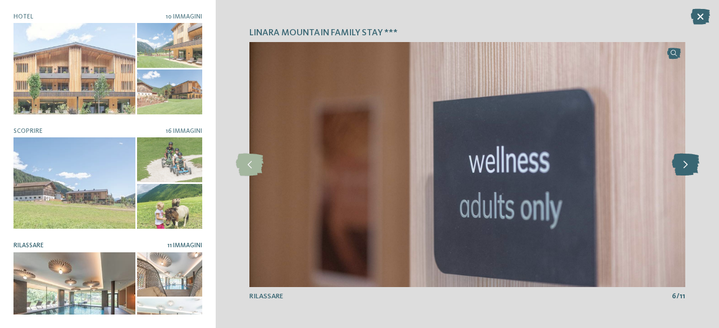
click at [684, 173] on icon at bounding box center [685, 165] width 28 height 22
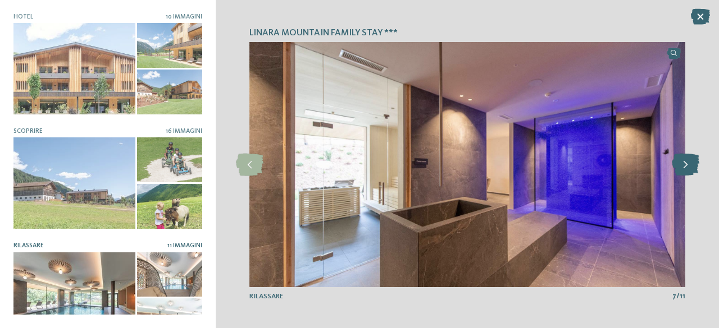
click at [684, 173] on icon at bounding box center [685, 165] width 28 height 22
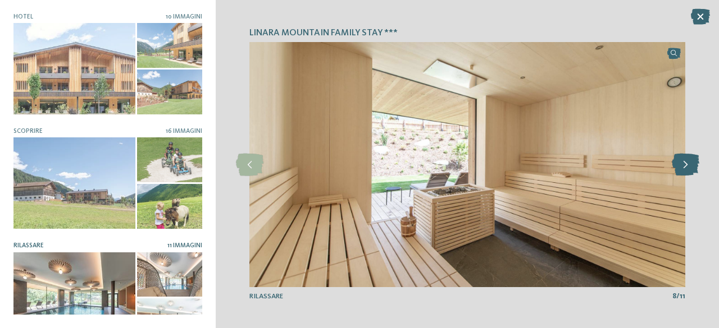
click at [684, 173] on icon at bounding box center [685, 165] width 28 height 22
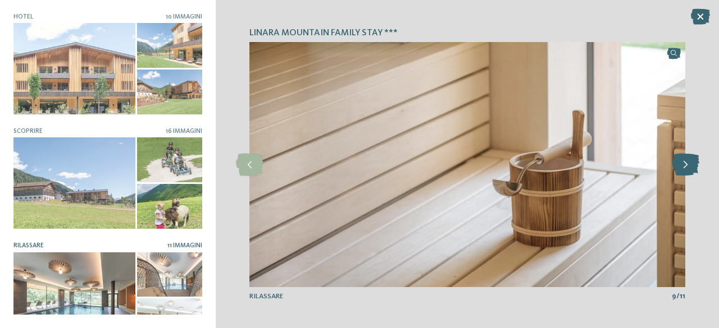
click at [684, 173] on icon at bounding box center [685, 165] width 28 height 22
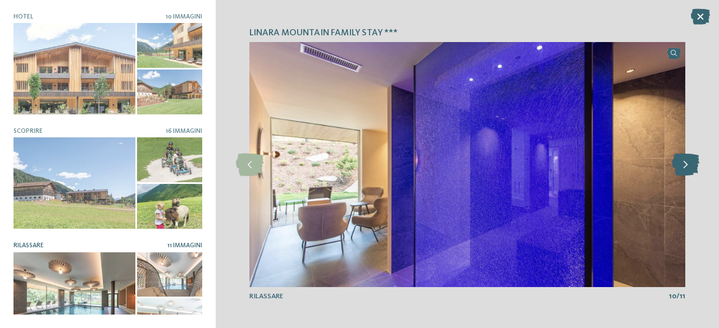
click at [684, 173] on icon at bounding box center [685, 165] width 28 height 22
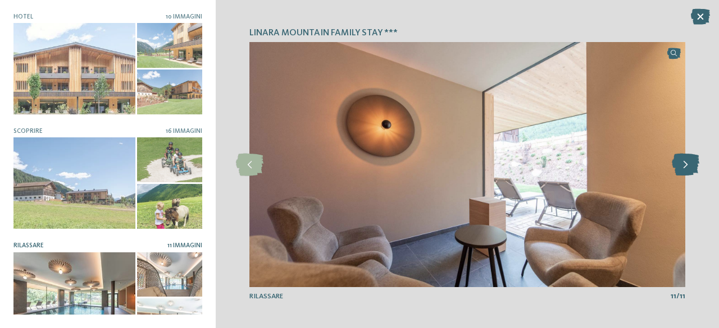
click at [684, 173] on icon at bounding box center [685, 165] width 28 height 22
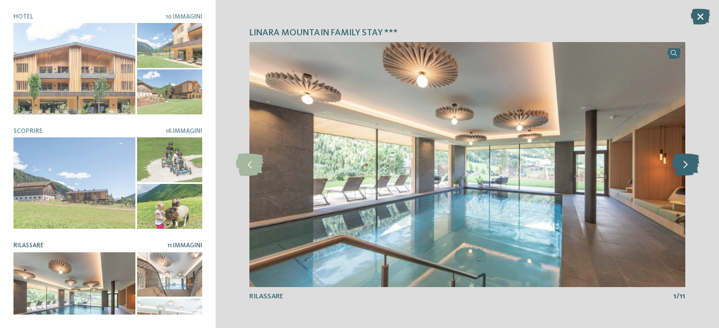
click at [684, 173] on icon at bounding box center [685, 165] width 28 height 22
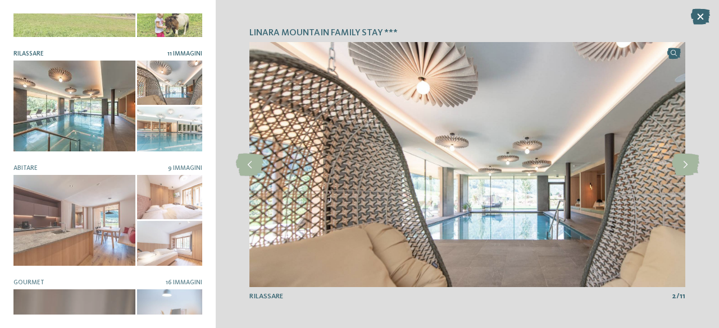
scroll to position [191, 0]
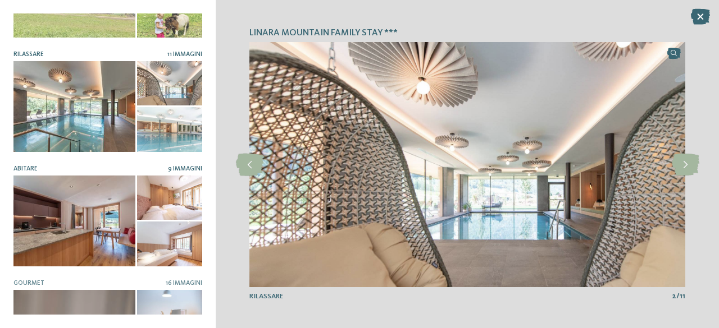
click at [111, 237] on div at bounding box center [74, 221] width 122 height 91
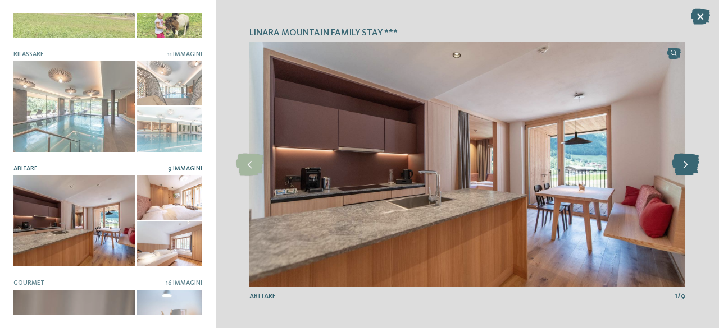
click at [689, 174] on icon at bounding box center [685, 165] width 28 height 22
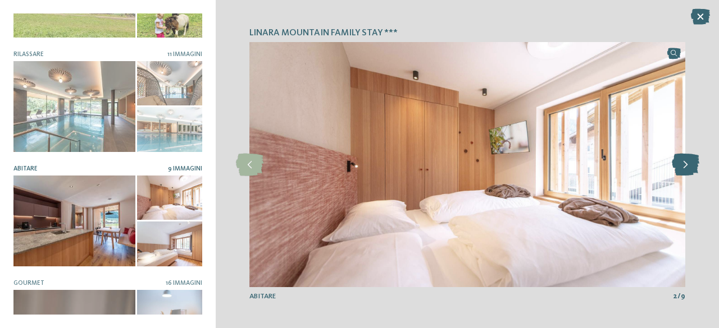
click at [689, 174] on icon at bounding box center [685, 165] width 28 height 22
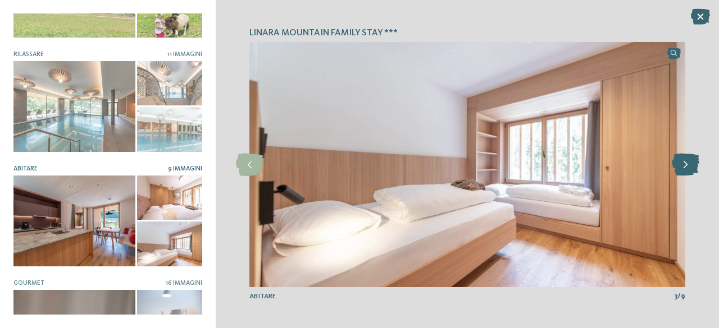
click at [689, 174] on icon at bounding box center [685, 165] width 28 height 22
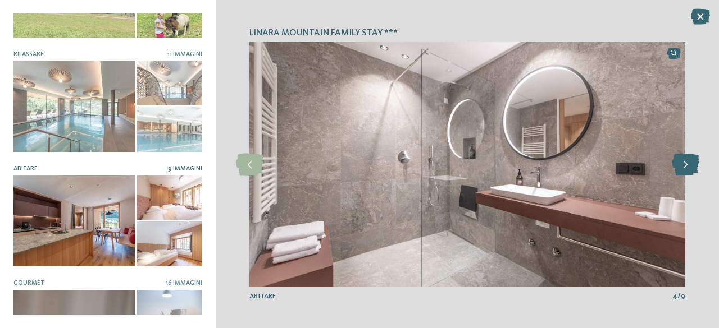
click at [689, 174] on icon at bounding box center [685, 165] width 28 height 22
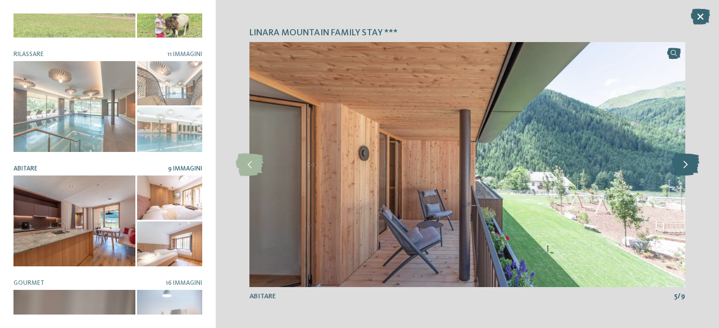
click at [689, 174] on icon at bounding box center [685, 165] width 28 height 22
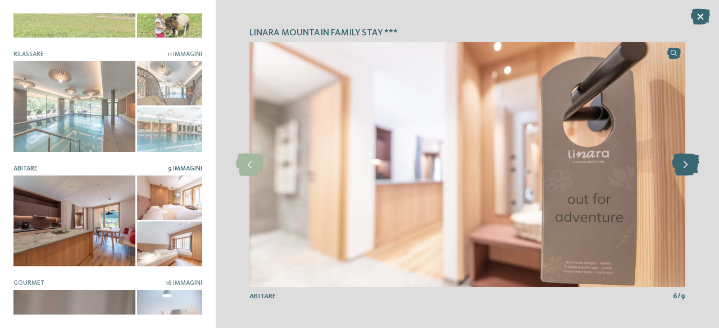
click at [689, 174] on icon at bounding box center [685, 165] width 28 height 22
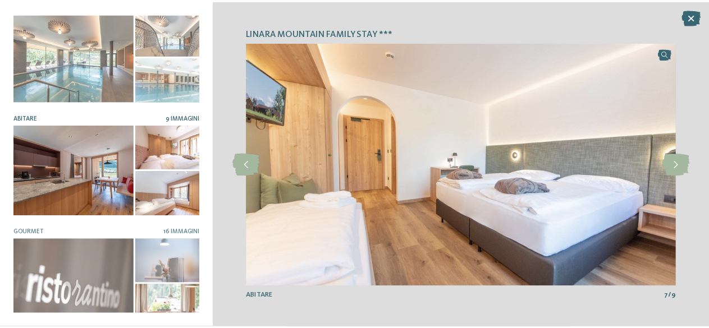
scroll to position [241, 0]
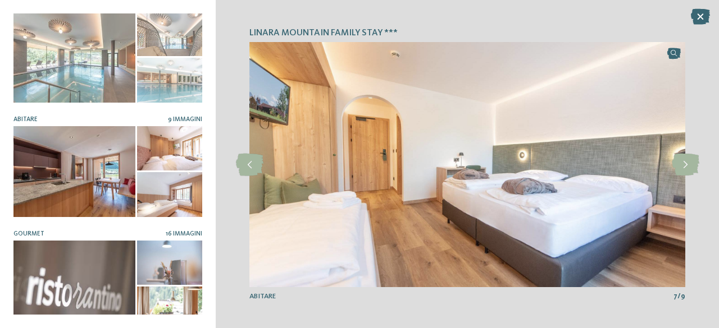
click at [102, 259] on div at bounding box center [74, 286] width 122 height 91
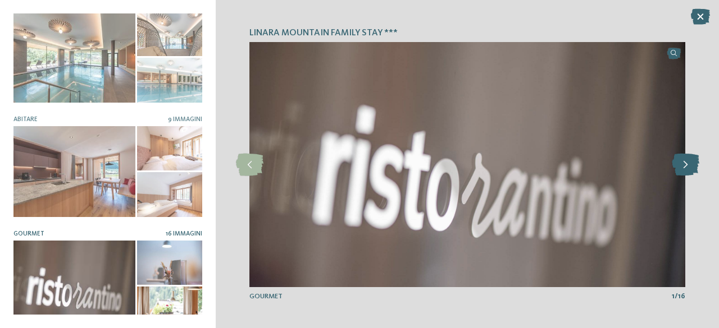
click at [684, 168] on icon at bounding box center [685, 165] width 28 height 22
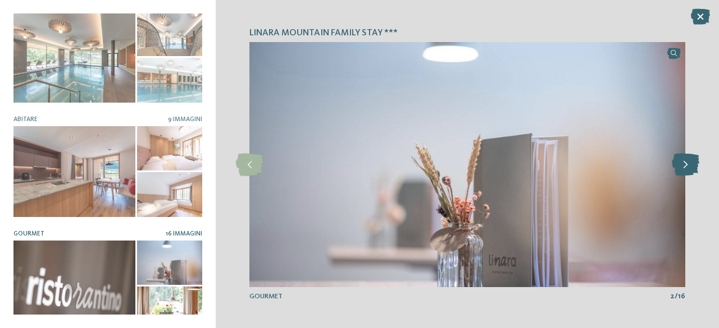
click at [684, 168] on icon at bounding box center [685, 165] width 28 height 22
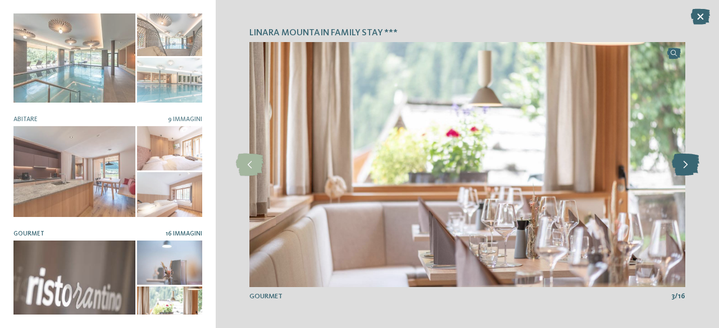
click at [684, 168] on icon at bounding box center [685, 165] width 28 height 22
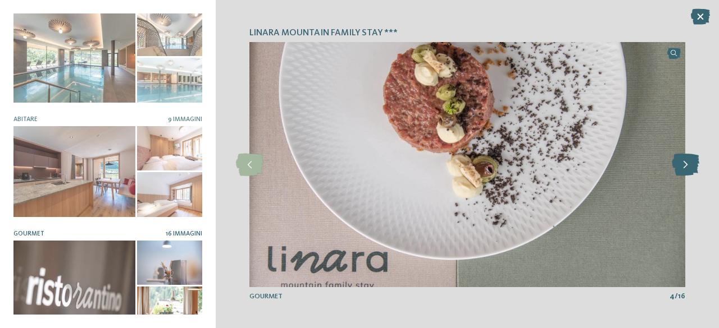
click at [684, 168] on icon at bounding box center [685, 165] width 28 height 22
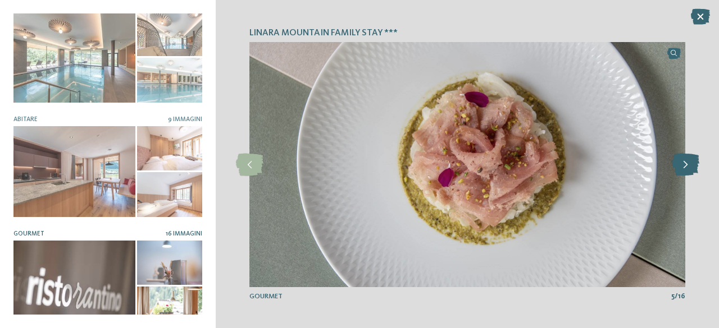
click at [684, 168] on icon at bounding box center [685, 165] width 28 height 22
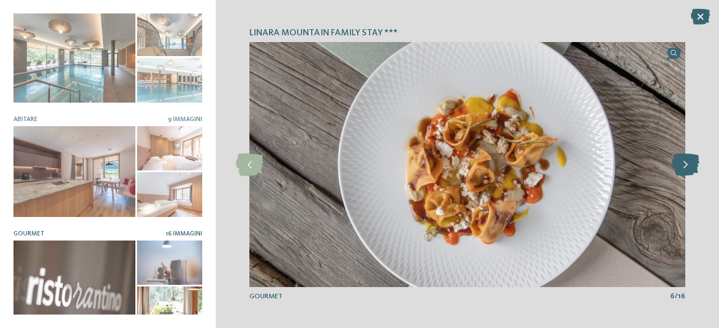
click at [684, 168] on icon at bounding box center [685, 165] width 28 height 22
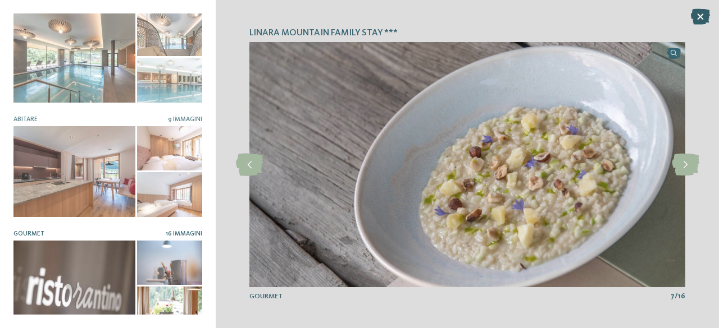
click at [703, 18] on icon at bounding box center [699, 17] width 19 height 16
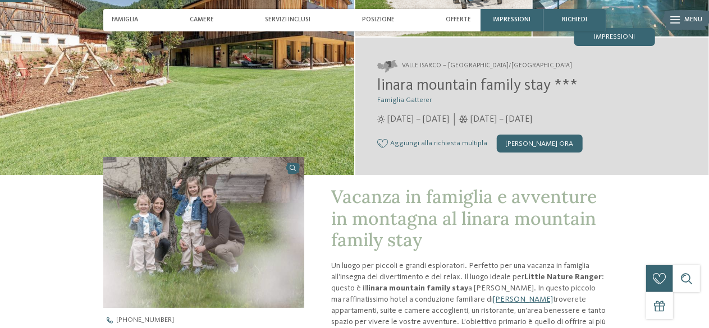
scroll to position [140, 0]
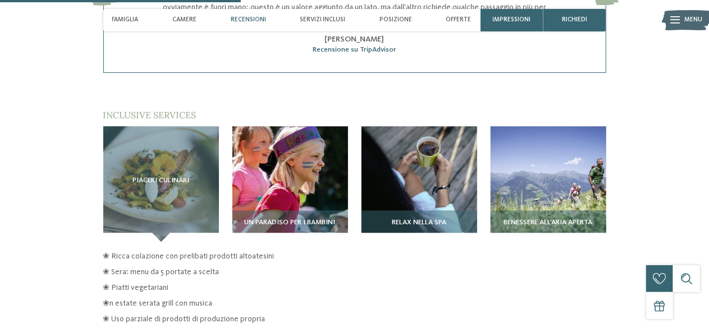
scroll to position [1234, 0]
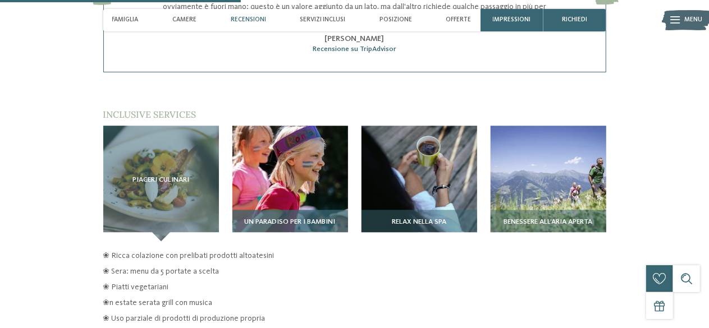
click at [289, 218] on span "Un paradiso per i bambini" at bounding box center [290, 222] width 91 height 8
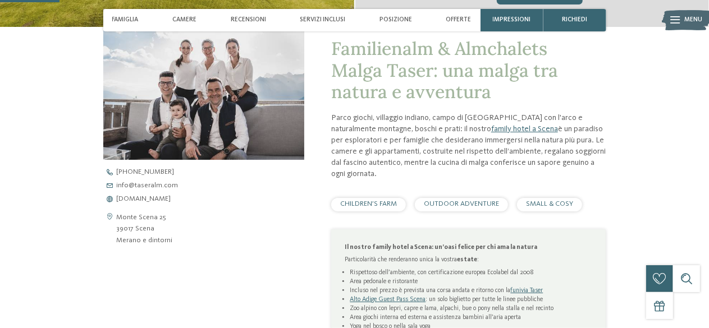
scroll to position [306, 0]
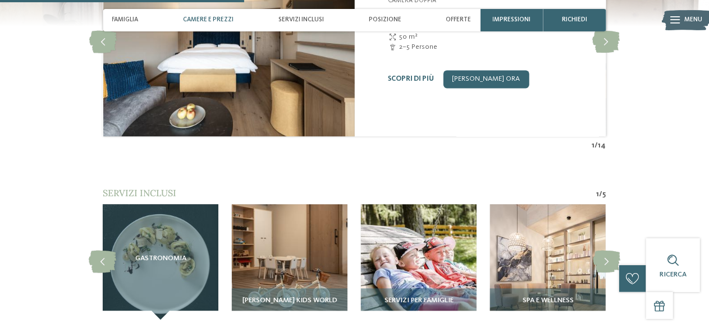
scroll to position [1166, 0]
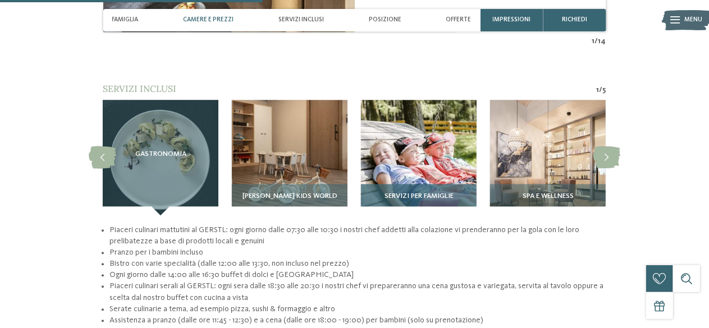
click at [401, 159] on img at bounding box center [419, 158] width 116 height 116
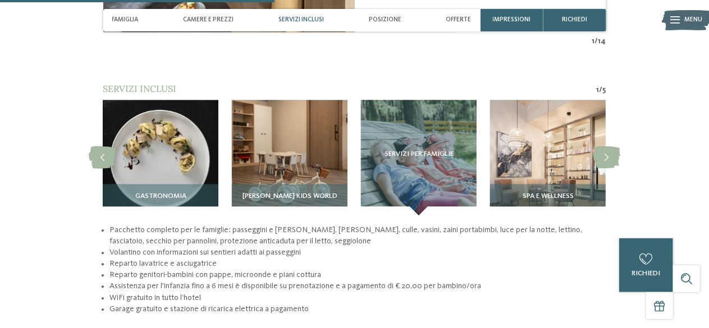
scroll to position [1224, 0]
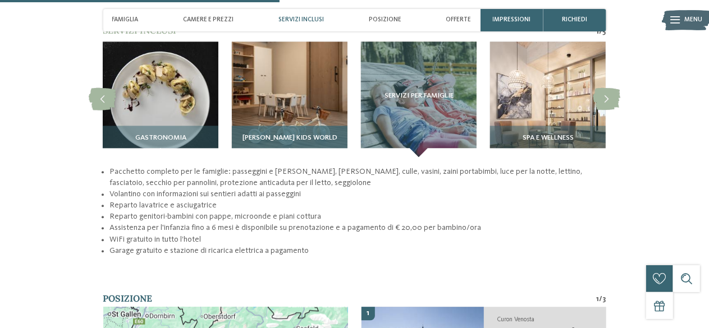
click at [317, 93] on img at bounding box center [290, 100] width 116 height 116
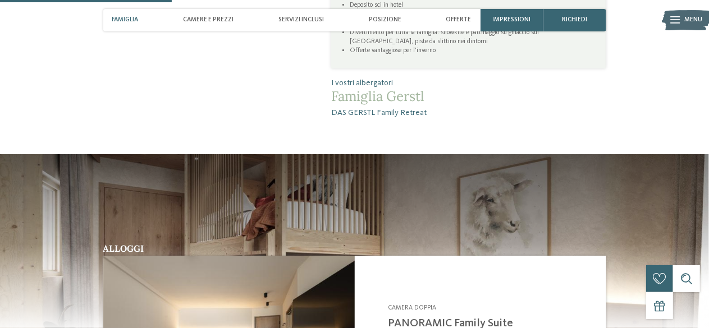
scroll to position [663, 0]
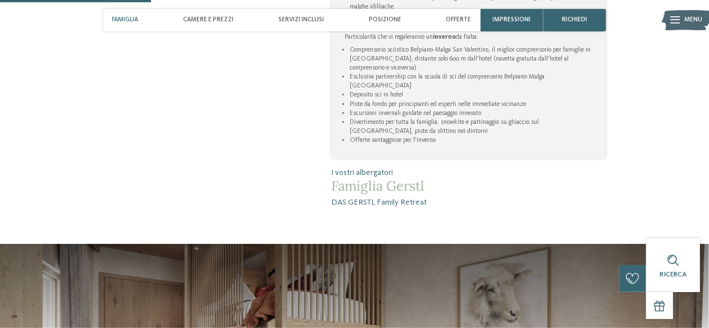
click at [134, 17] on span "Famiglia" at bounding box center [125, 19] width 26 height 7
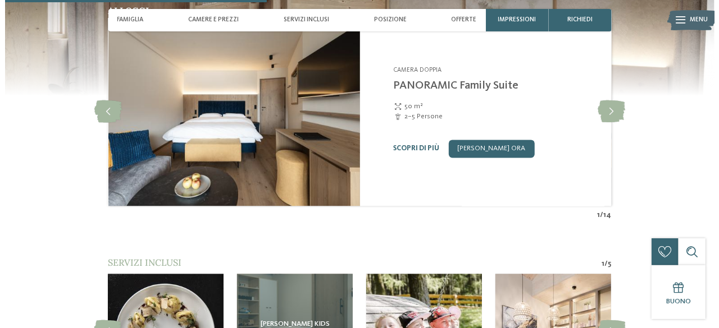
scroll to position [983, 0]
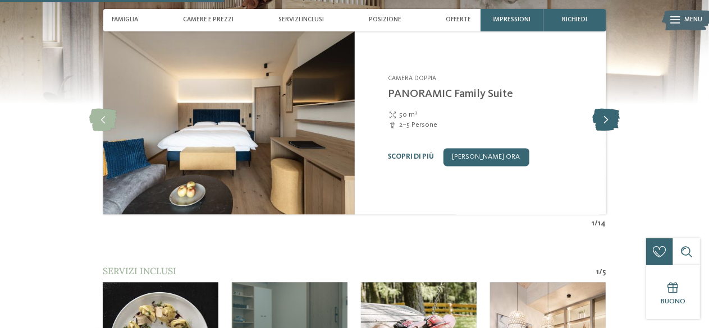
click at [606, 116] on icon at bounding box center [606, 120] width 28 height 22
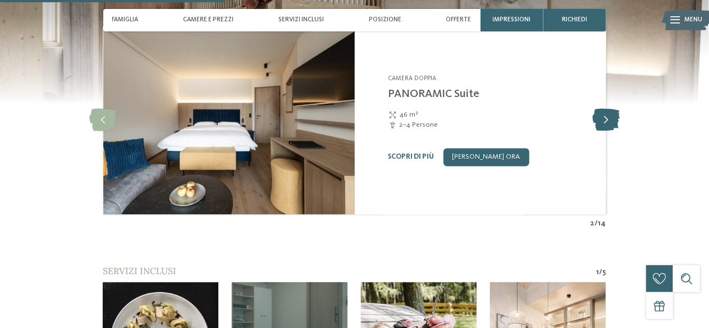
click at [606, 116] on icon at bounding box center [606, 120] width 28 height 22
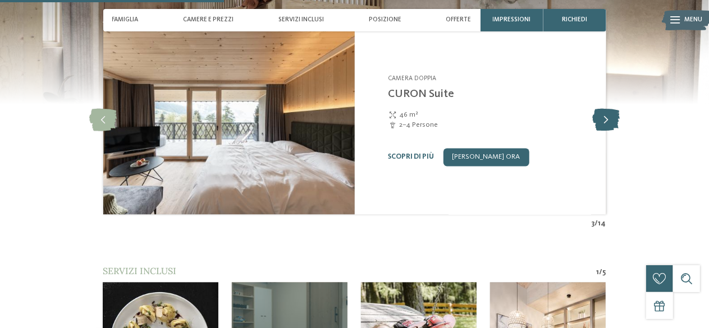
click at [606, 116] on icon at bounding box center [606, 120] width 28 height 22
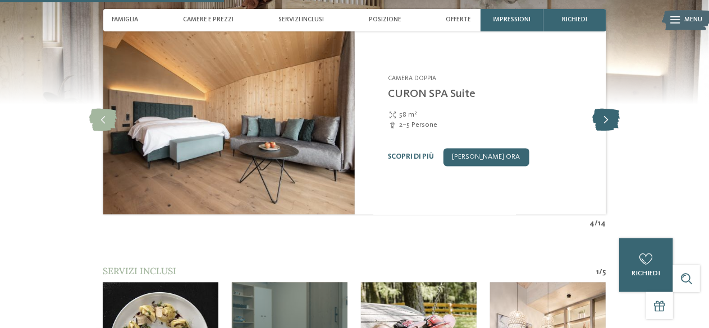
click at [606, 116] on icon at bounding box center [606, 120] width 28 height 22
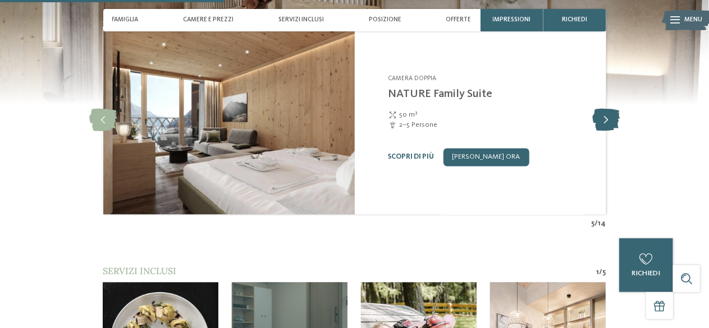
click at [606, 116] on icon at bounding box center [606, 120] width 28 height 22
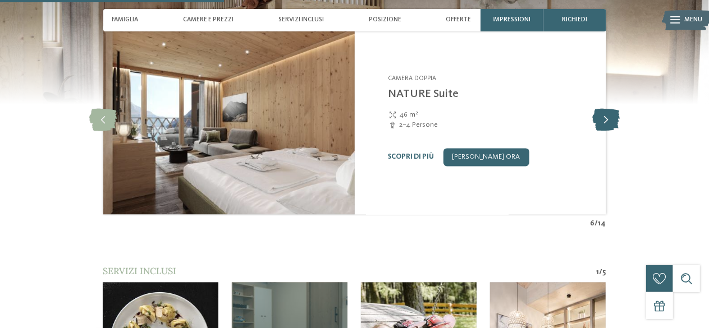
click at [606, 116] on icon at bounding box center [606, 120] width 28 height 22
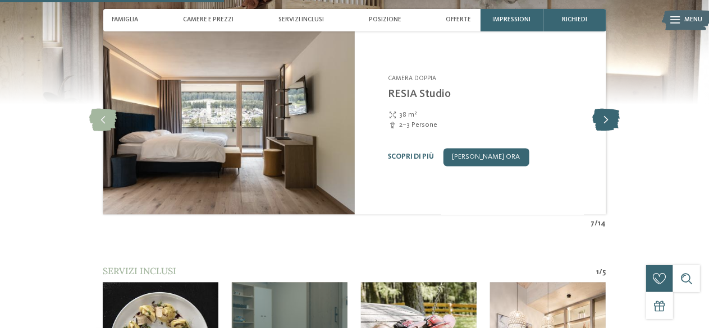
click at [606, 116] on icon at bounding box center [606, 120] width 28 height 22
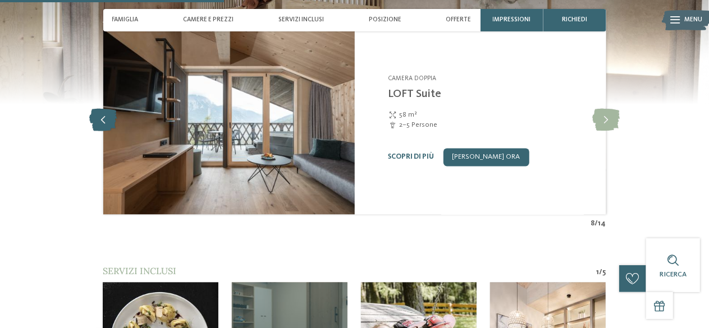
click at [108, 112] on icon at bounding box center [103, 120] width 28 height 22
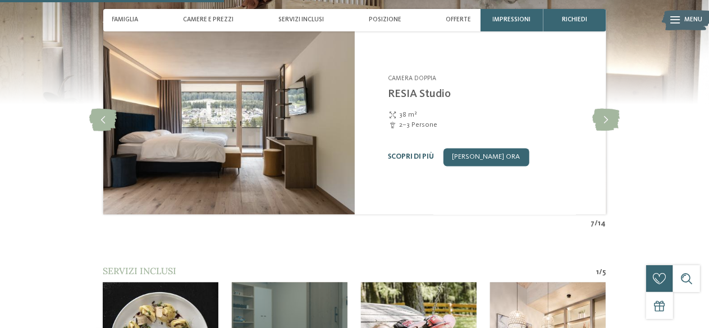
click at [431, 154] on link "Scopri di più" at bounding box center [411, 157] width 46 height 7
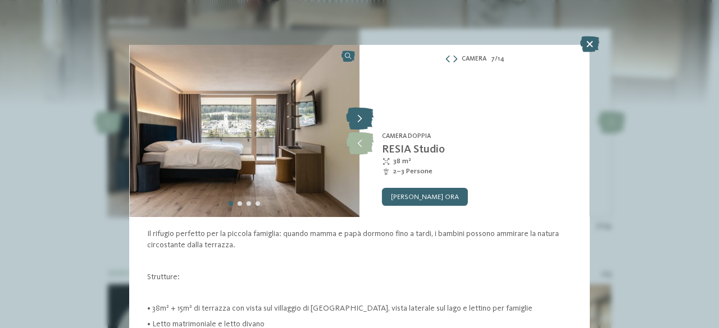
click at [355, 120] on icon at bounding box center [360, 119] width 28 height 22
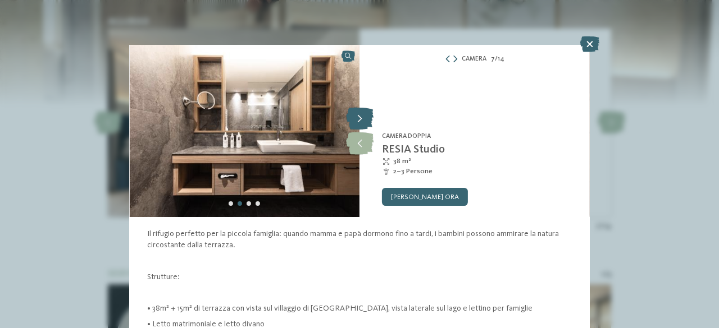
click at [355, 120] on icon at bounding box center [360, 119] width 28 height 22
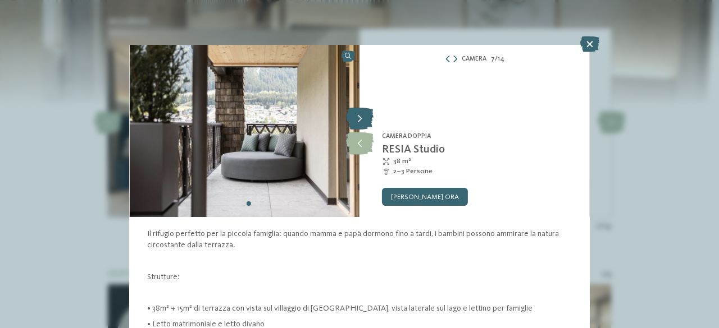
click at [355, 120] on icon at bounding box center [360, 119] width 28 height 22
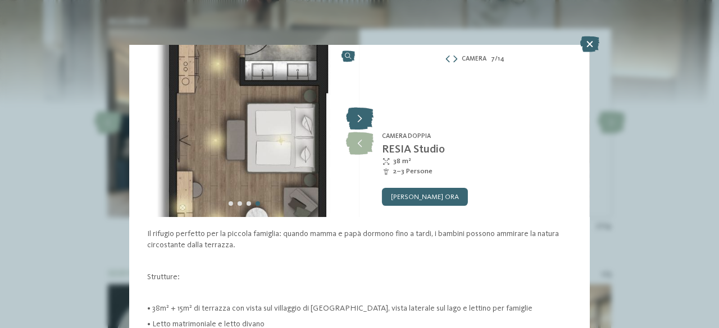
click at [355, 120] on icon at bounding box center [360, 119] width 28 height 22
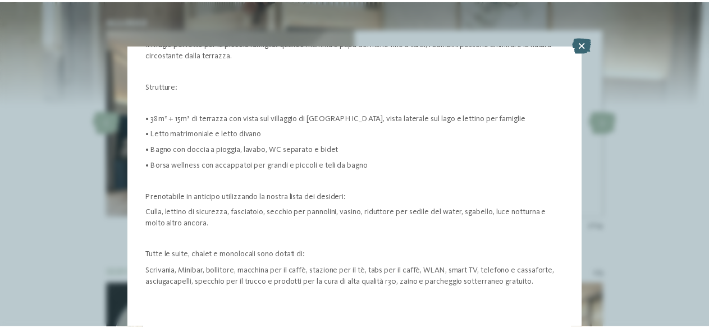
scroll to position [229, 0]
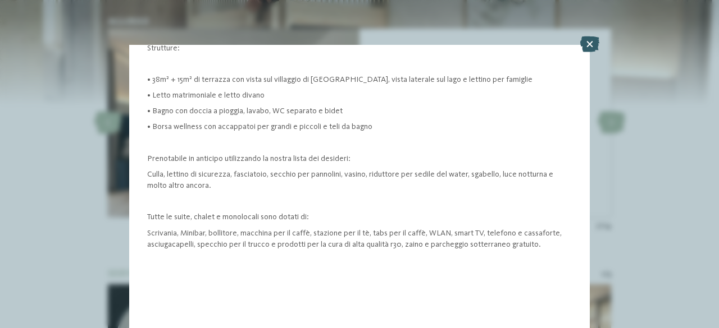
click at [586, 47] on icon at bounding box center [589, 44] width 19 height 16
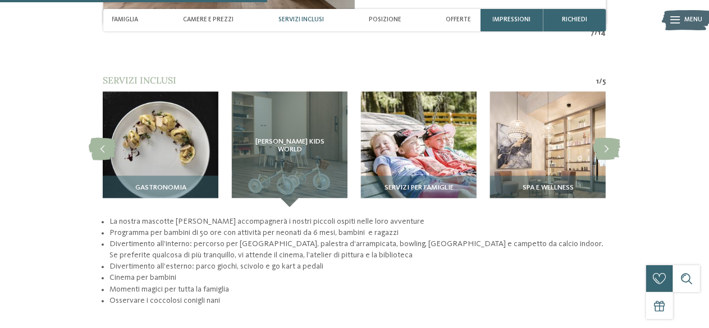
scroll to position [1174, 0]
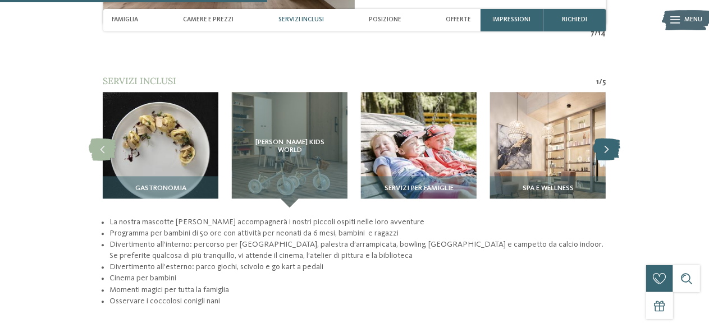
click at [607, 144] on icon at bounding box center [607, 150] width 28 height 22
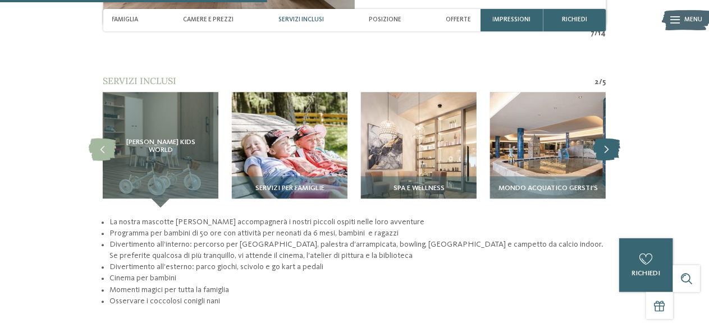
click at [607, 144] on icon at bounding box center [607, 150] width 28 height 22
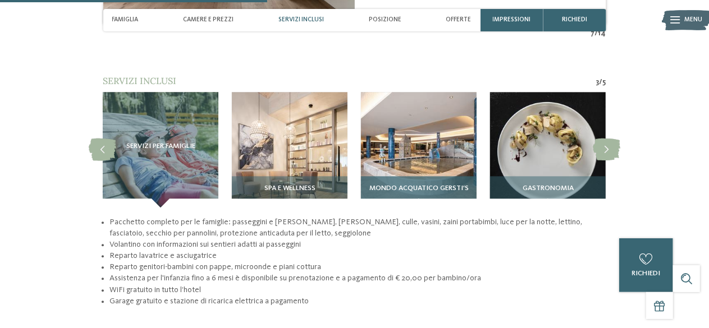
click at [455, 161] on img at bounding box center [419, 150] width 116 height 116
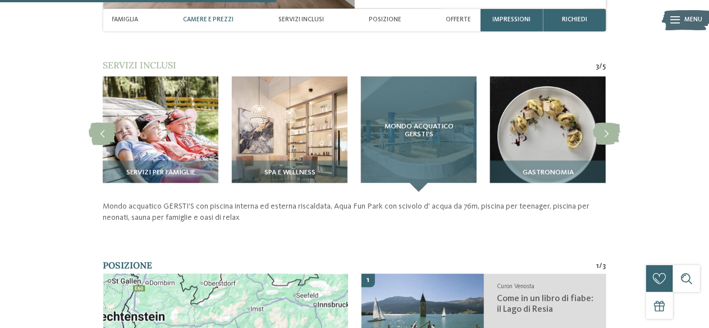
scroll to position [1180, 0]
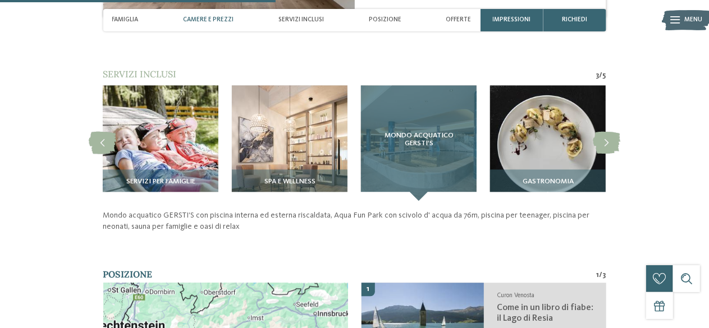
click at [440, 142] on div "Mondo acquatico GERSTI‘S" at bounding box center [419, 143] width 116 height 116
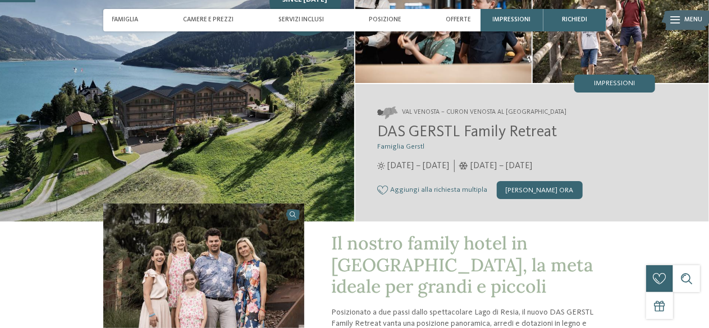
scroll to position [0, 0]
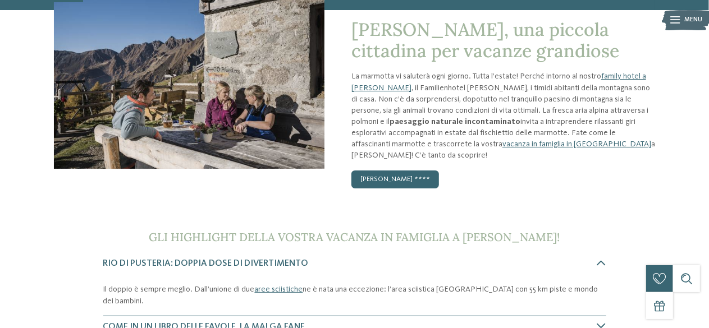
scroll to position [131, 0]
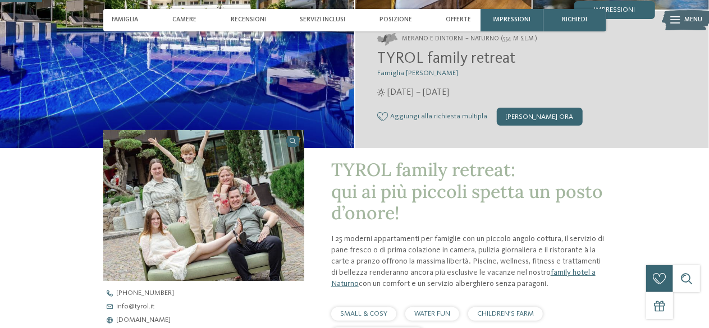
scroll to position [79, 0]
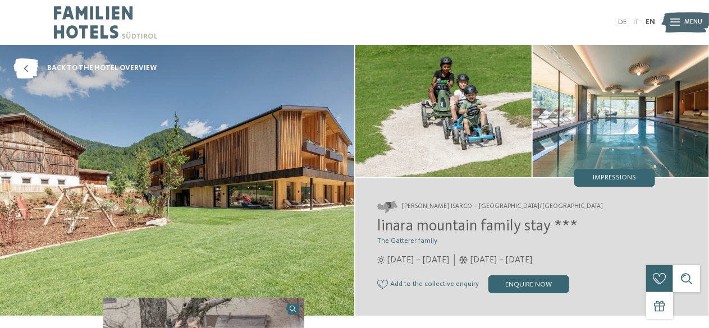
click at [640, 23] on ul "DE IT EN" at bounding box center [636, 22] width 37 height 7
click at [637, 22] on link "IT" at bounding box center [636, 22] width 6 height 7
